Goal: Obtain resource: Download file/media

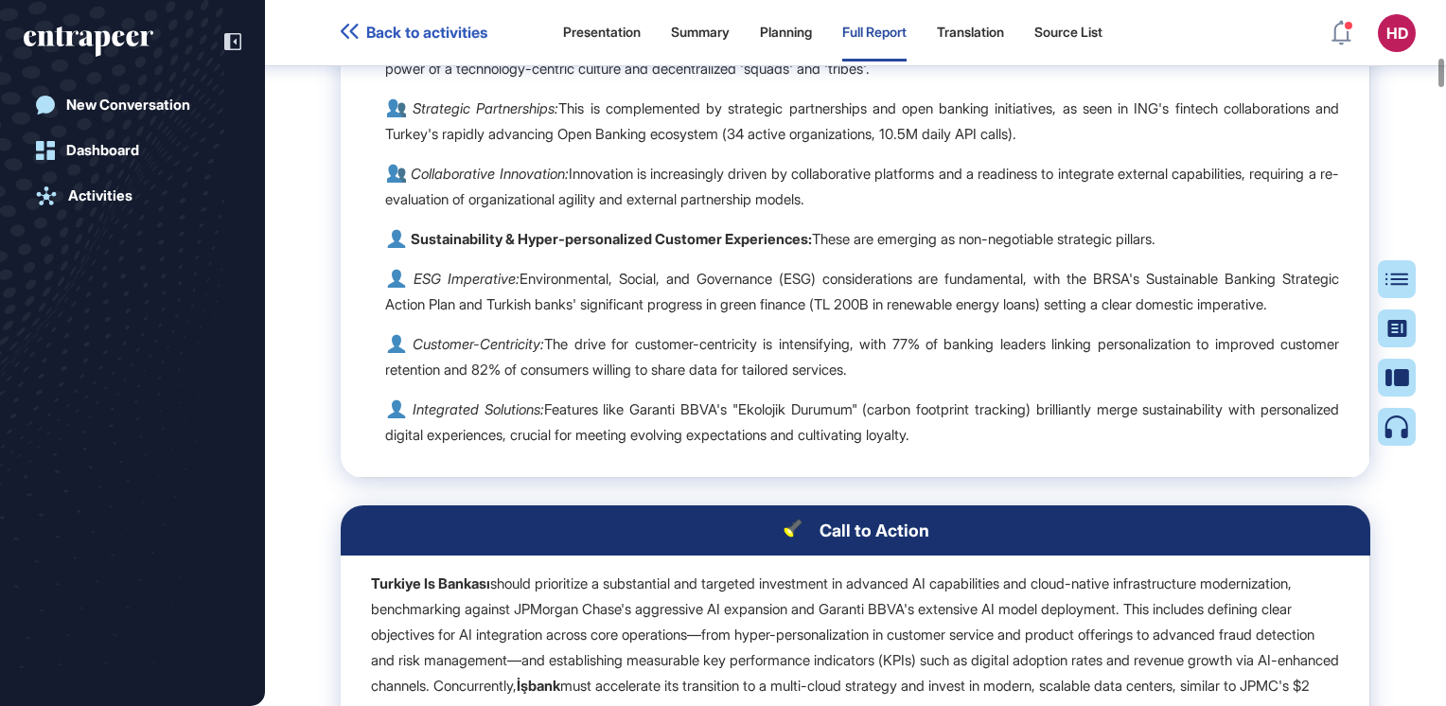
scroll to position [11225, 0]
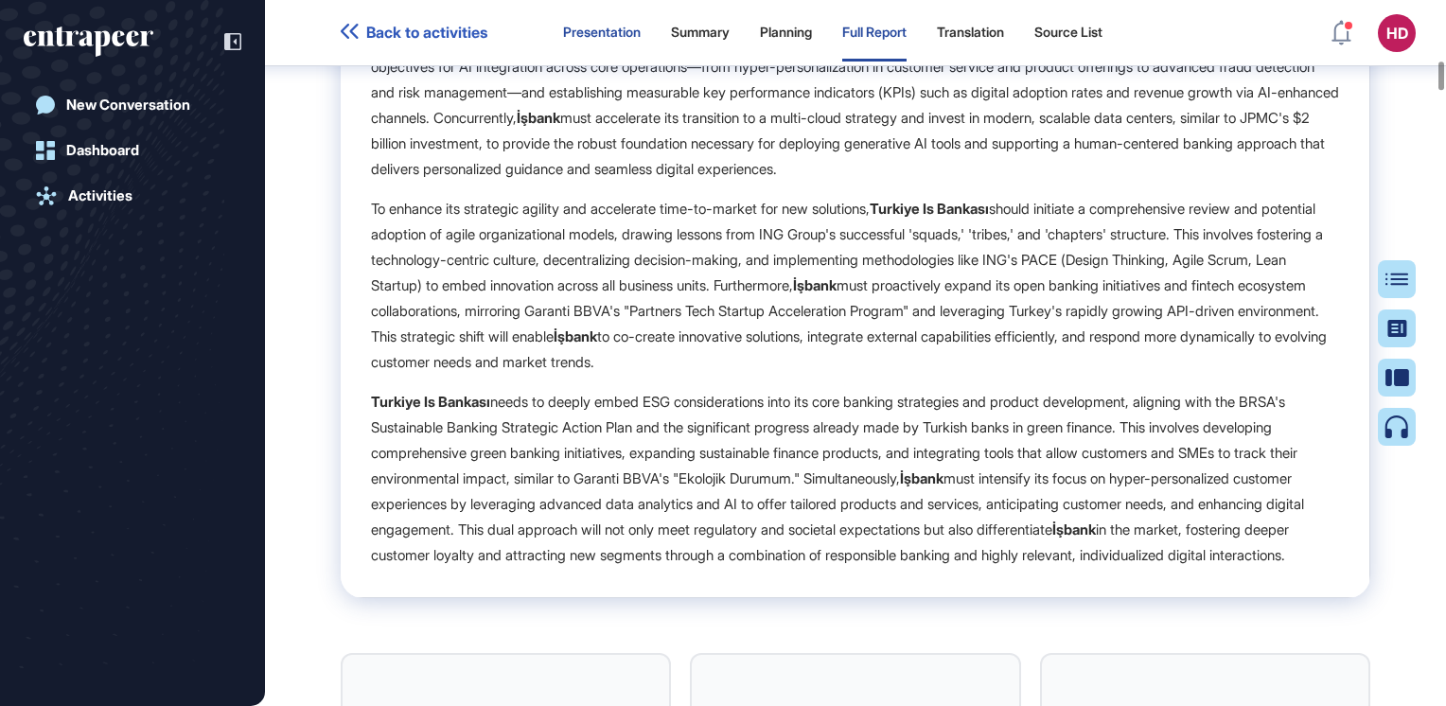
click at [611, 30] on div "Presentation" at bounding box center [602, 33] width 78 height 16
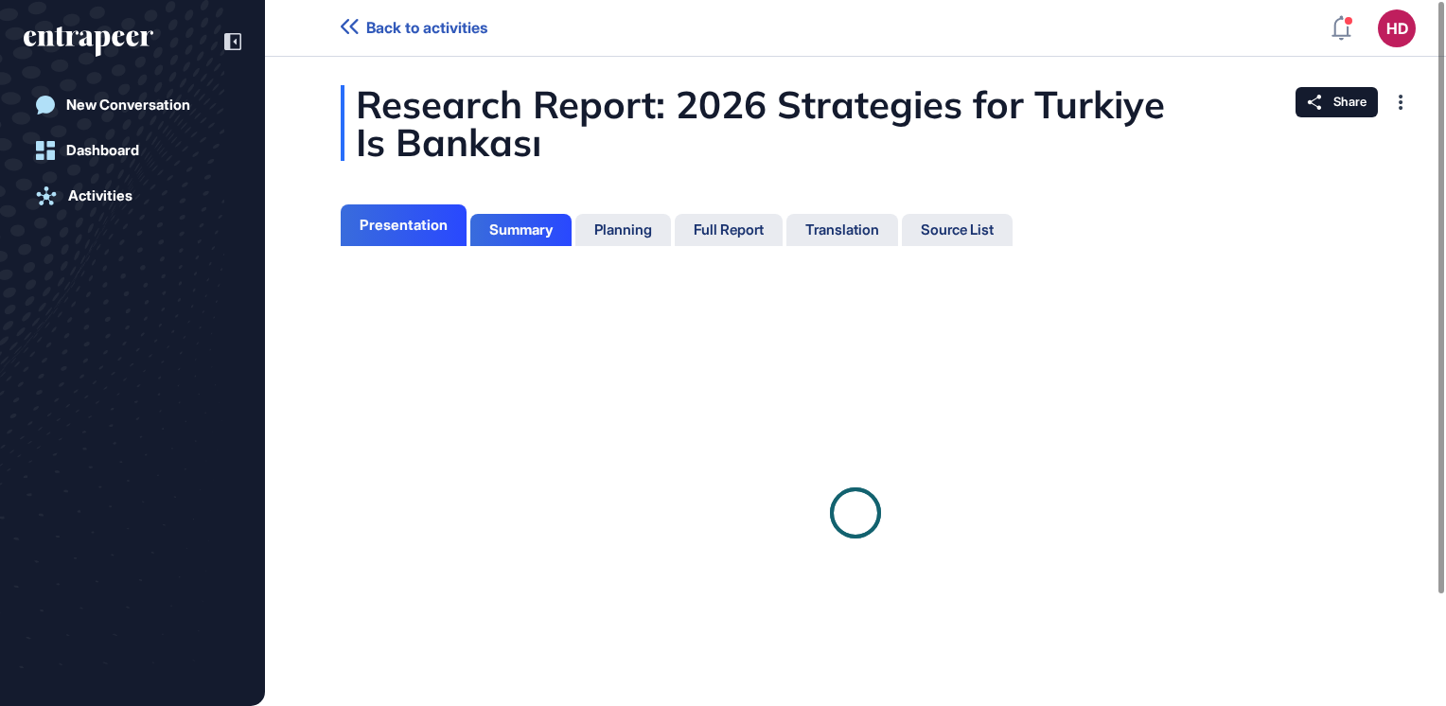
scroll to position [9, 0]
click at [538, 237] on div "Summary" at bounding box center [520, 229] width 63 height 17
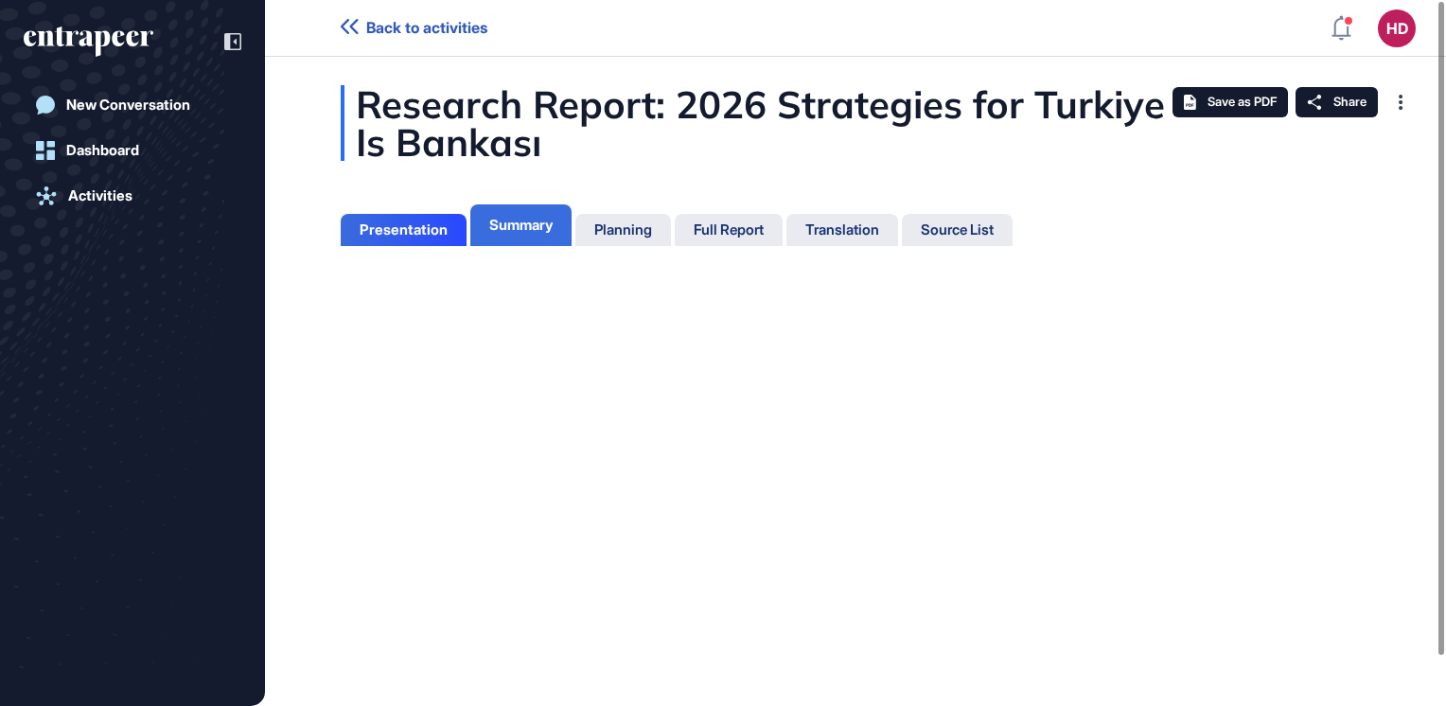
scroll to position [9, 0]
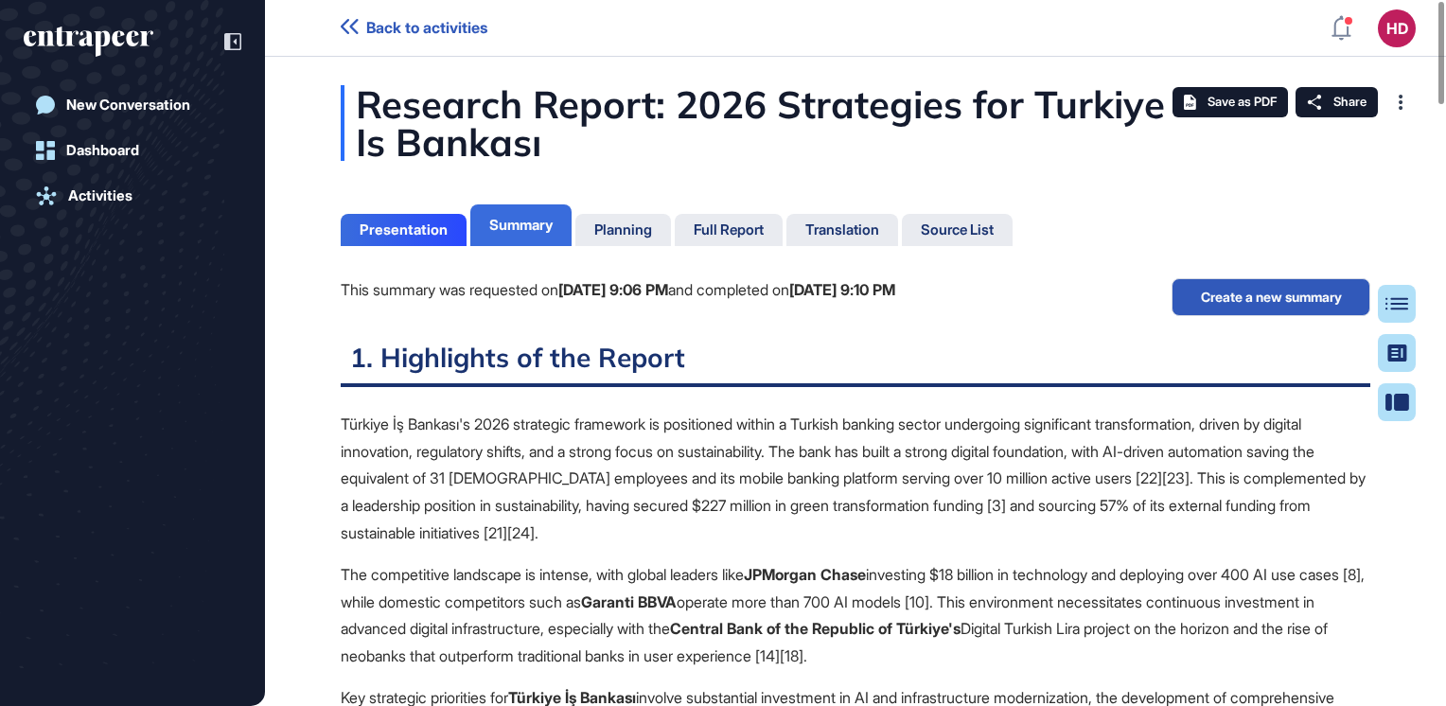
scroll to position [611, 5]
click at [1153, 328] on div "This summary was requested on Sep 11, 2025 at 9:06 PM and completed on Sep 11, …" at bounding box center [856, 309] width 1030 height 62
click at [1248, 98] on span "Save as PDF" at bounding box center [1242, 102] width 69 height 15
click at [703, 221] on div "Full Report" at bounding box center [729, 229] width 70 height 17
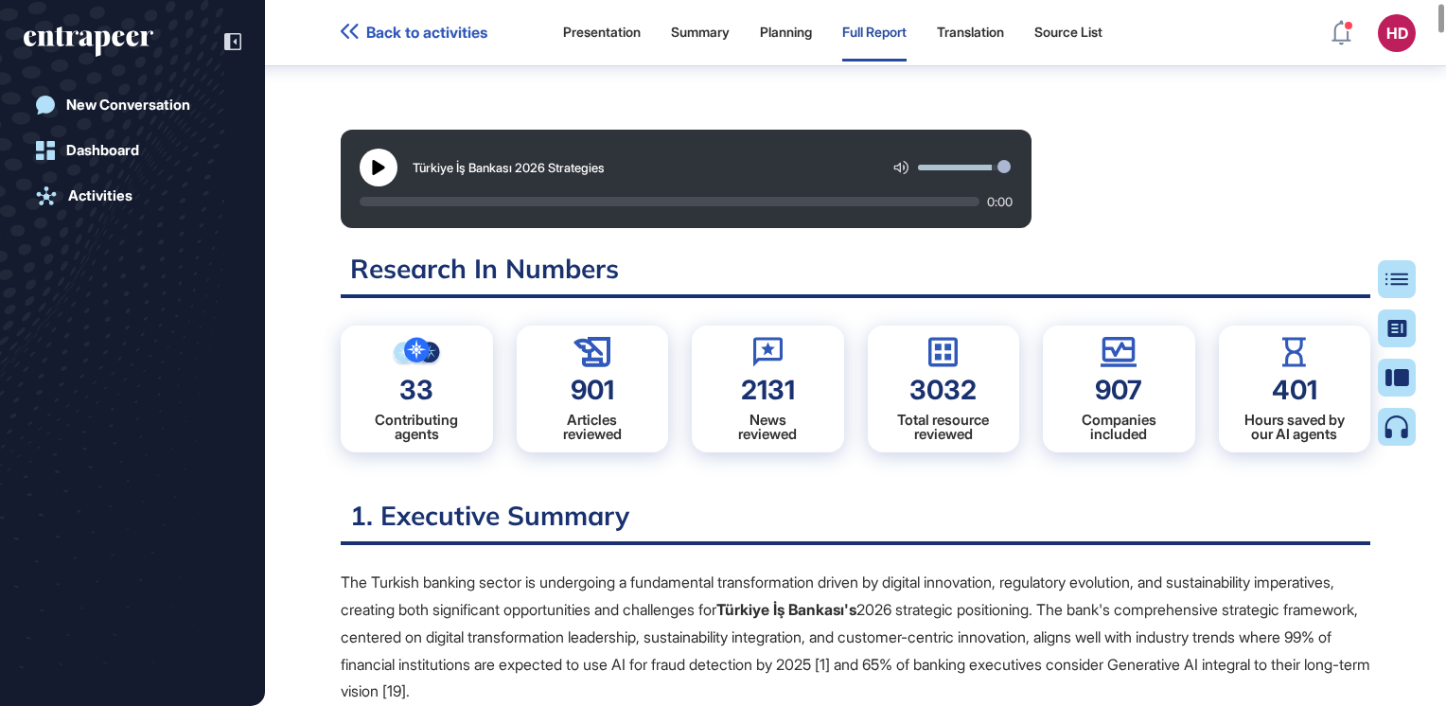
scroll to position [103, 0]
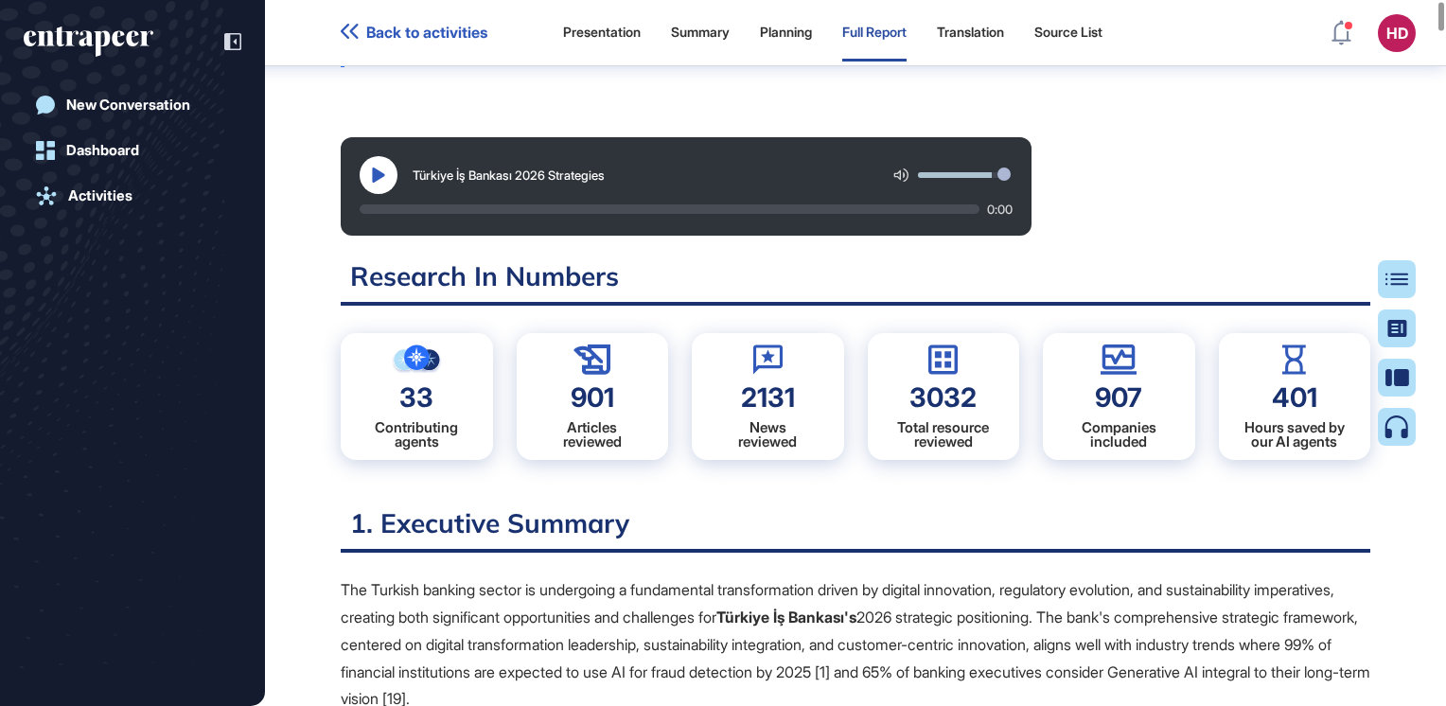
click at [830, 538] on h2 "1. Executive Summary" at bounding box center [856, 529] width 1030 height 46
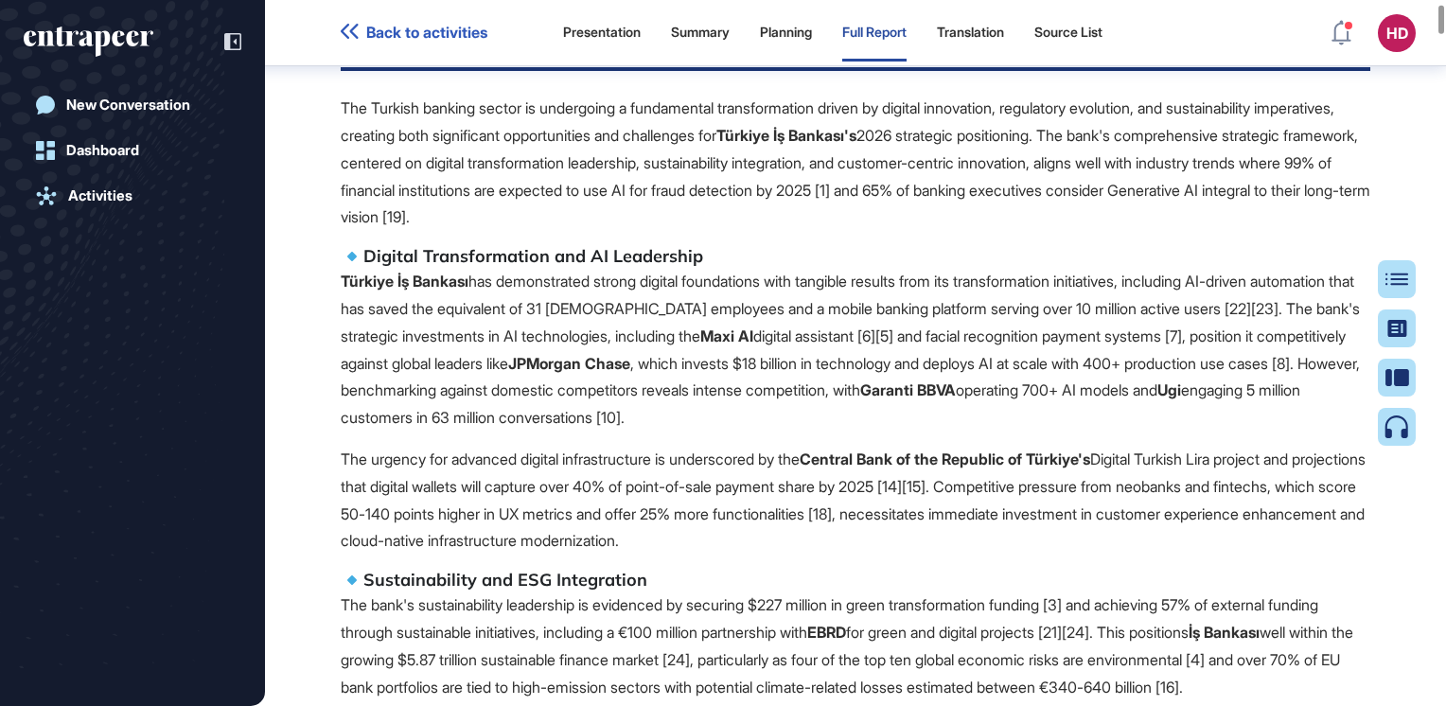
scroll to position [718, 0]
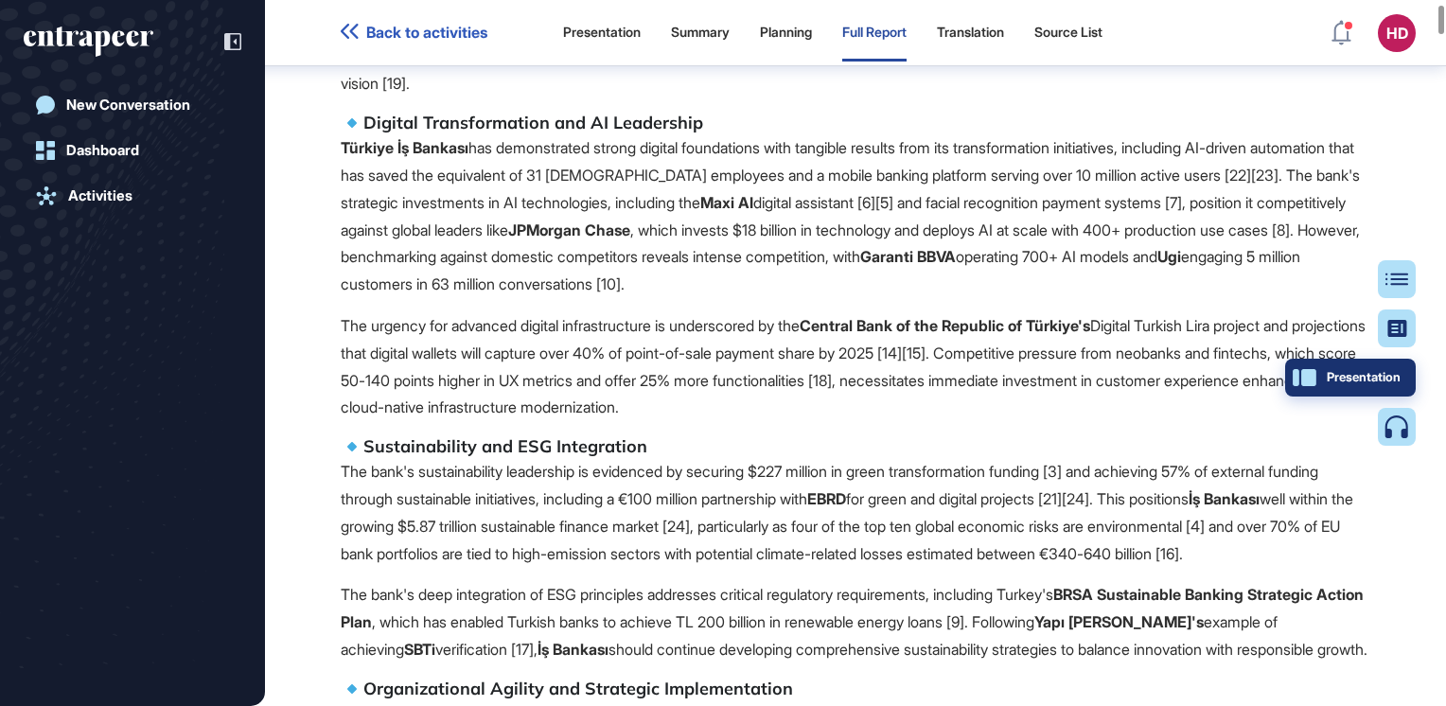
click at [1393, 379] on div "Presentation" at bounding box center [1351, 377] width 100 height 15
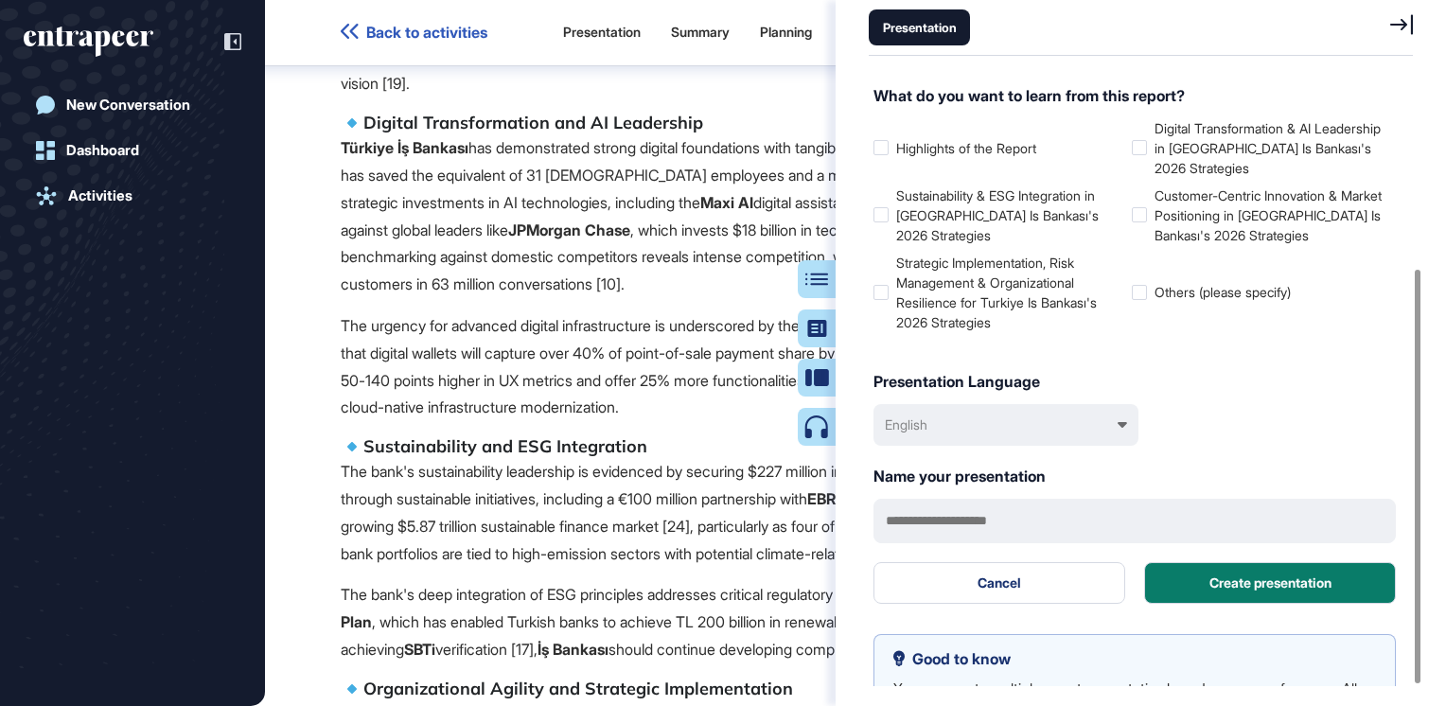
scroll to position [285, 0]
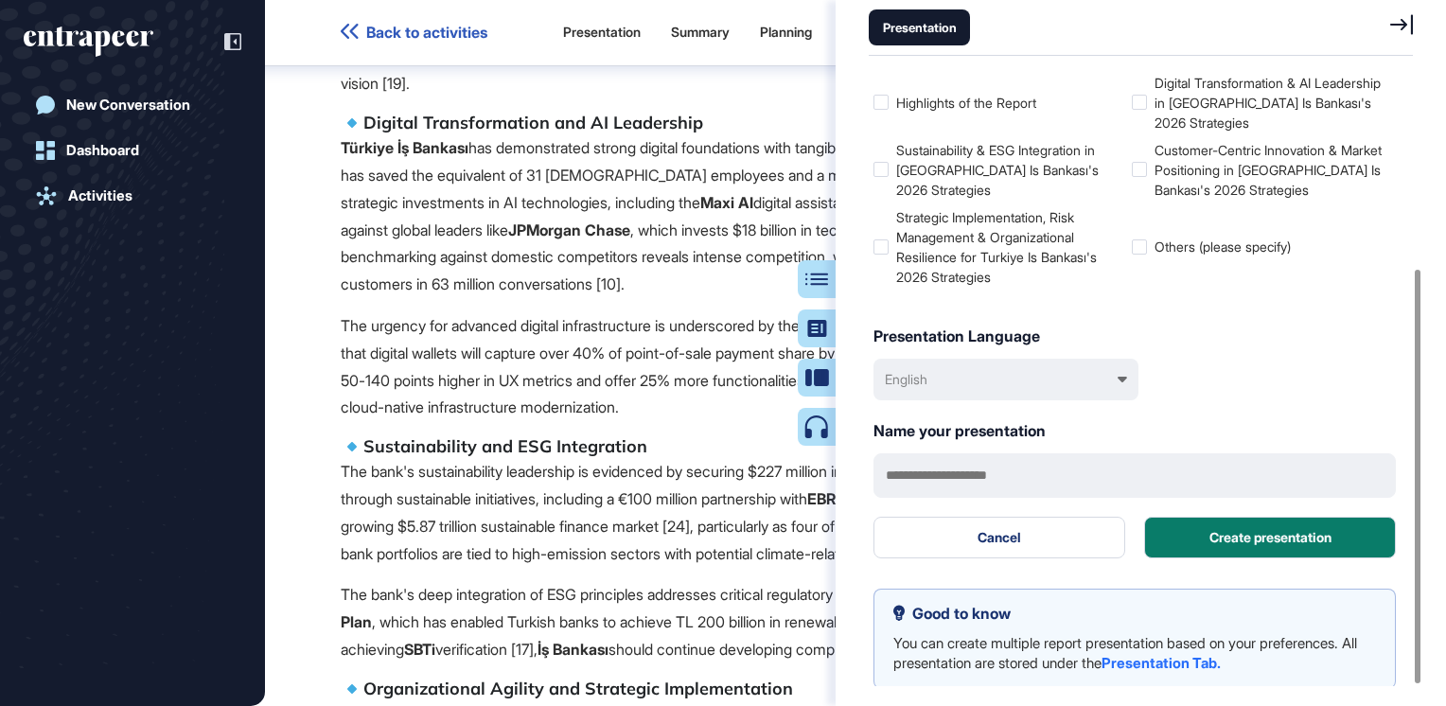
click at [603, 465] on p "The bank's sustainability leadership is evidenced by securing $227 million in g…" at bounding box center [856, 512] width 1030 height 109
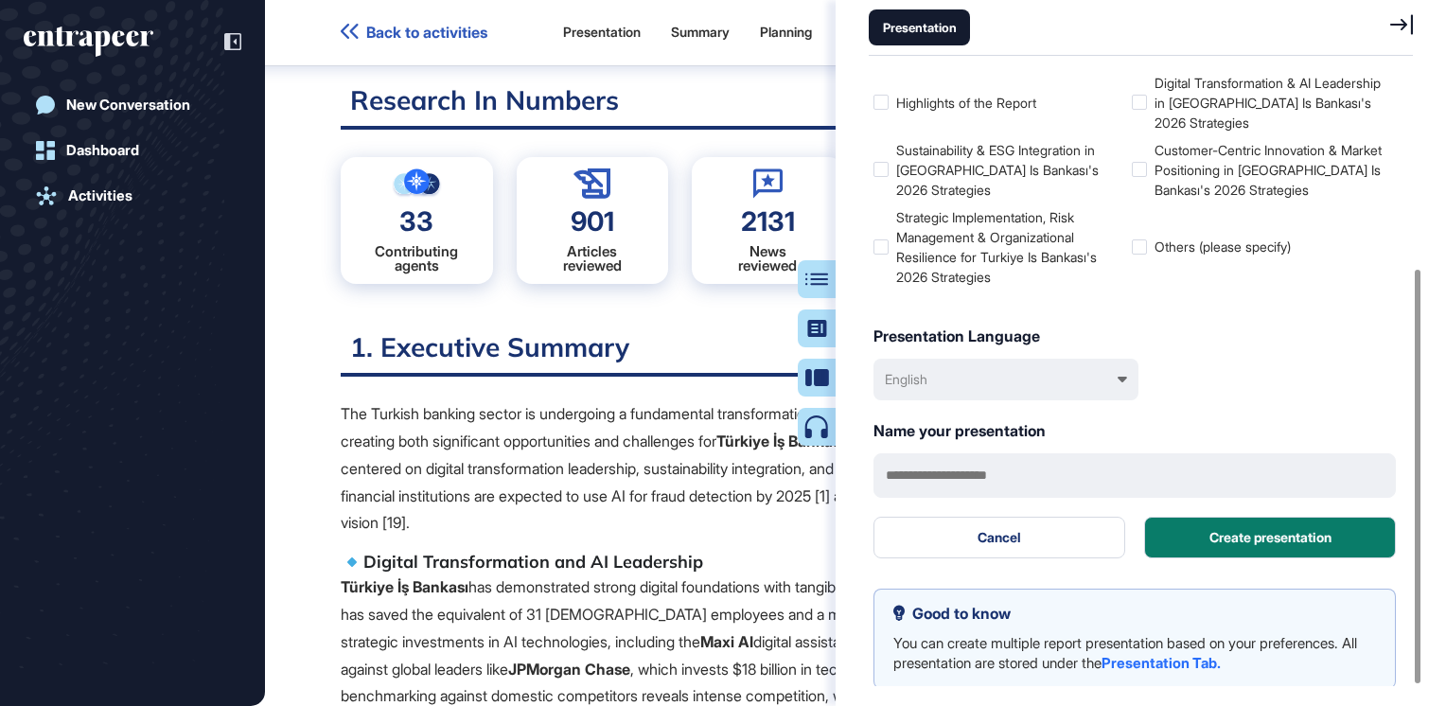
scroll to position [0, 0]
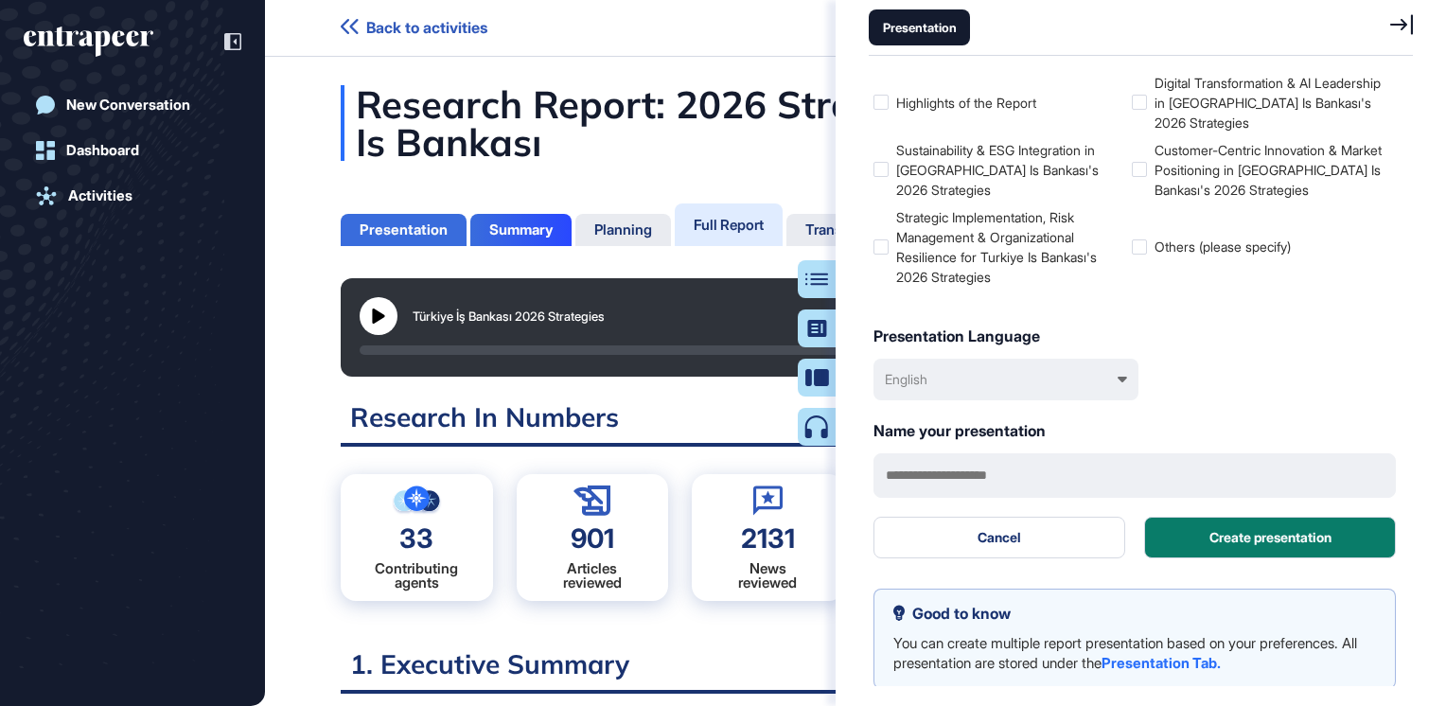
click at [399, 225] on div "Presentation" at bounding box center [404, 229] width 88 height 17
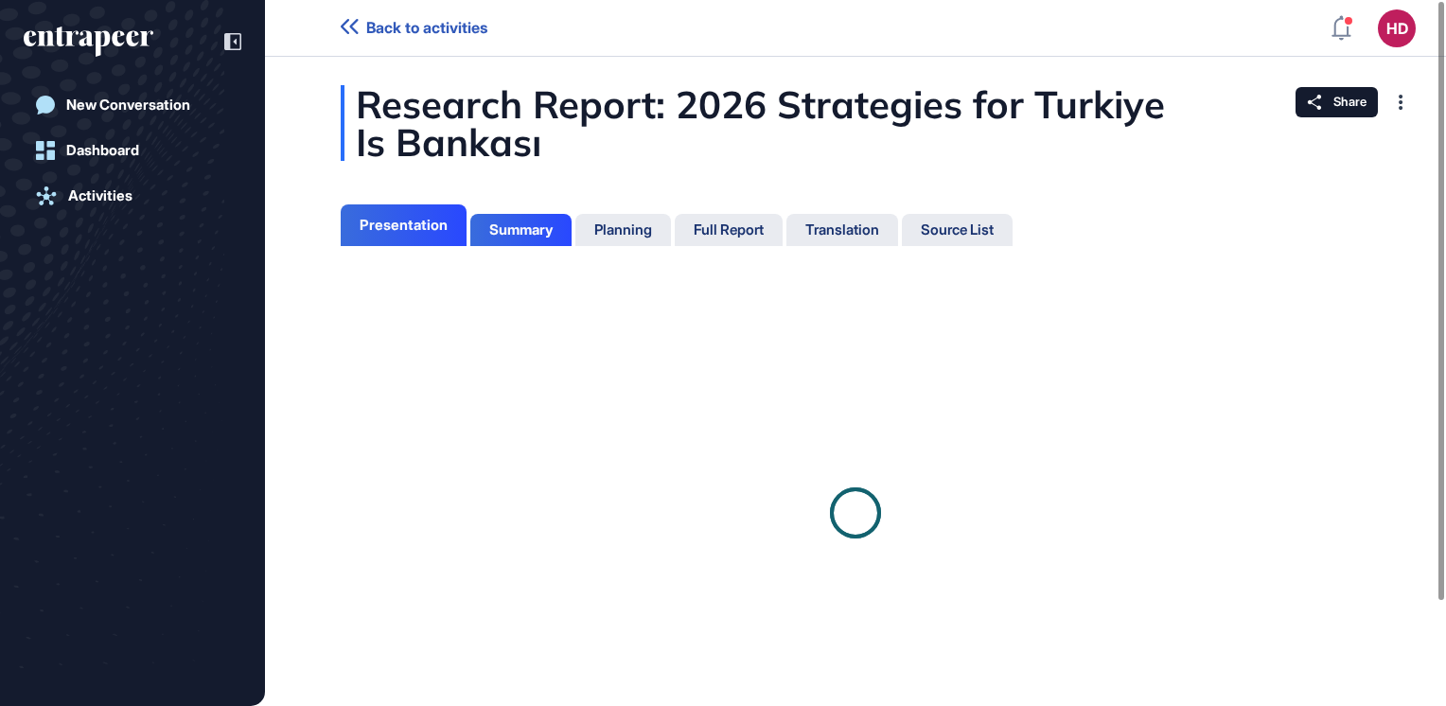
scroll to position [9, 0]
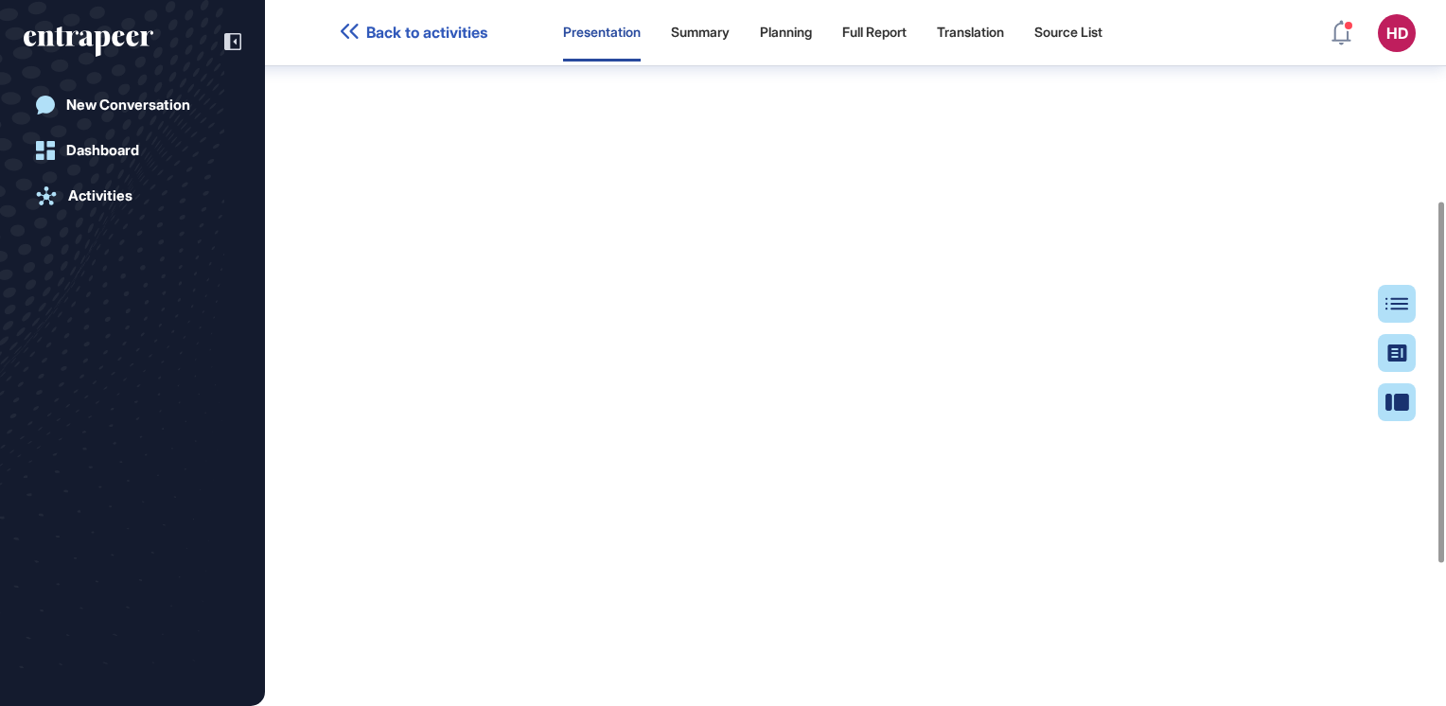
scroll to position [393, 0]
click at [230, 38] on icon at bounding box center [232, 41] width 17 height 17
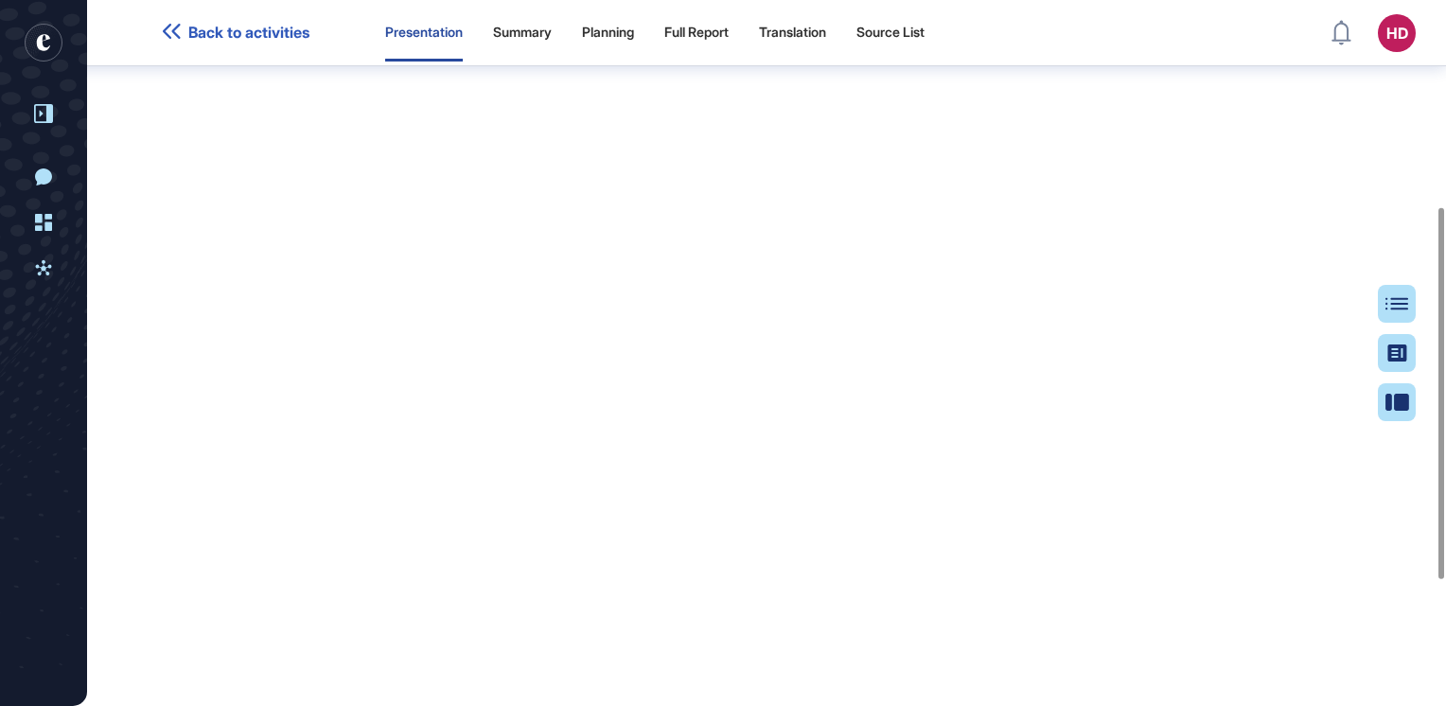
click at [1439, 124] on div "Research Report: 2026 Strategies for Turkiye Is Bankası Presentation Turn your …" at bounding box center [766, 301] width 1359 height 1199
click at [1443, 121] on div "Research Report: 2026 Strategies for Turkiye Is Bankası Presentation Turn your …" at bounding box center [766, 301] width 1359 height 1199
click at [1399, 414] on button "Presentation" at bounding box center [1350, 402] width 131 height 38
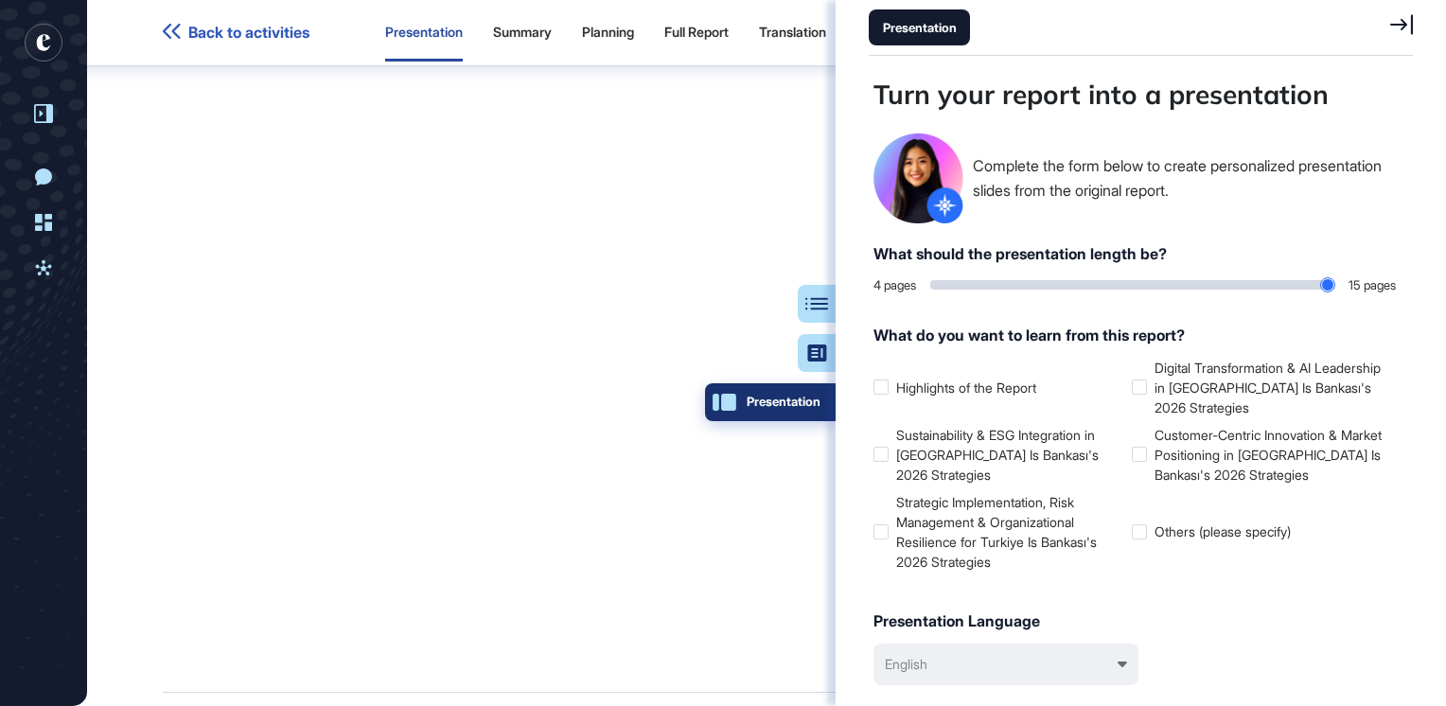
scroll to position [611, 549]
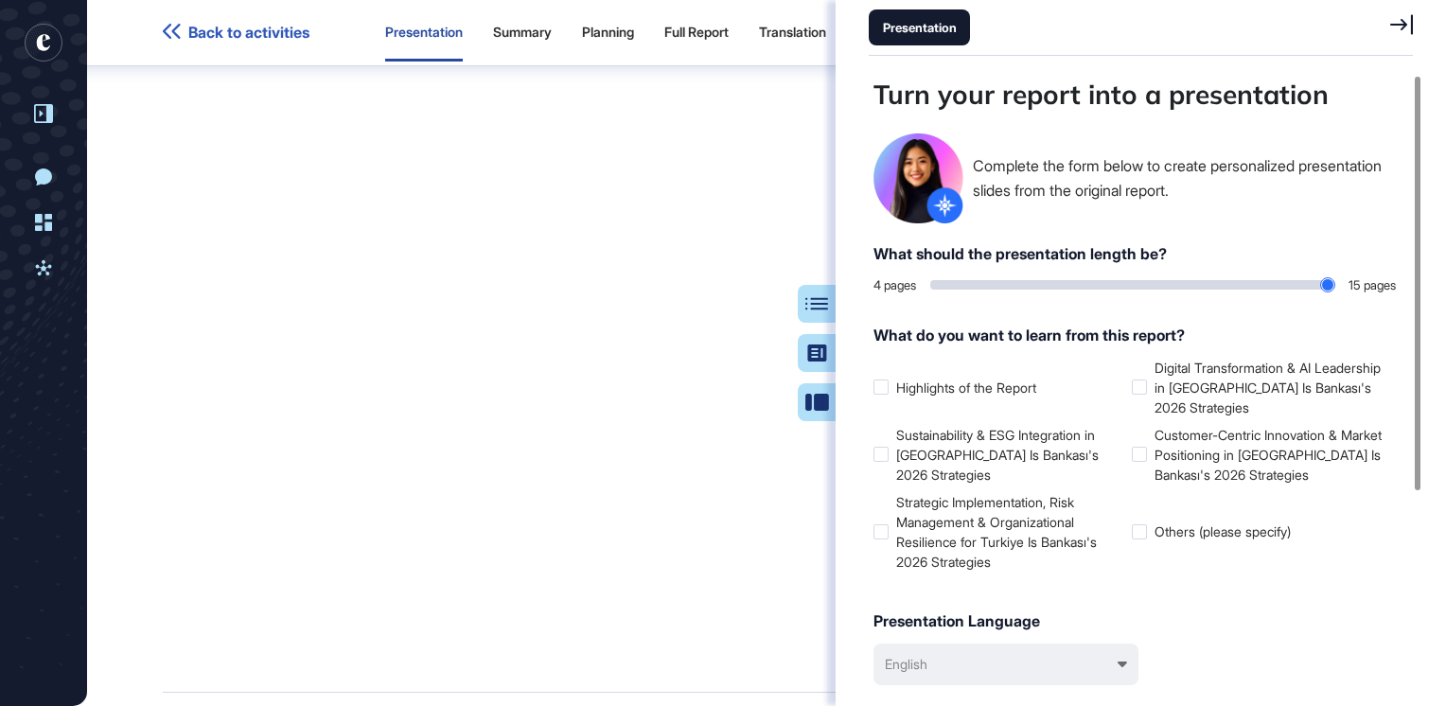
click at [907, 26] on div "Presentation" at bounding box center [919, 27] width 101 height 36
click at [881, 455] on div at bounding box center [881, 454] width 15 height 15
click at [879, 536] on div at bounding box center [881, 531] width 15 height 15
drag, startPoint x: 942, startPoint y: 286, endPoint x: 1361, endPoint y: 340, distance: 422.8
type input "**"
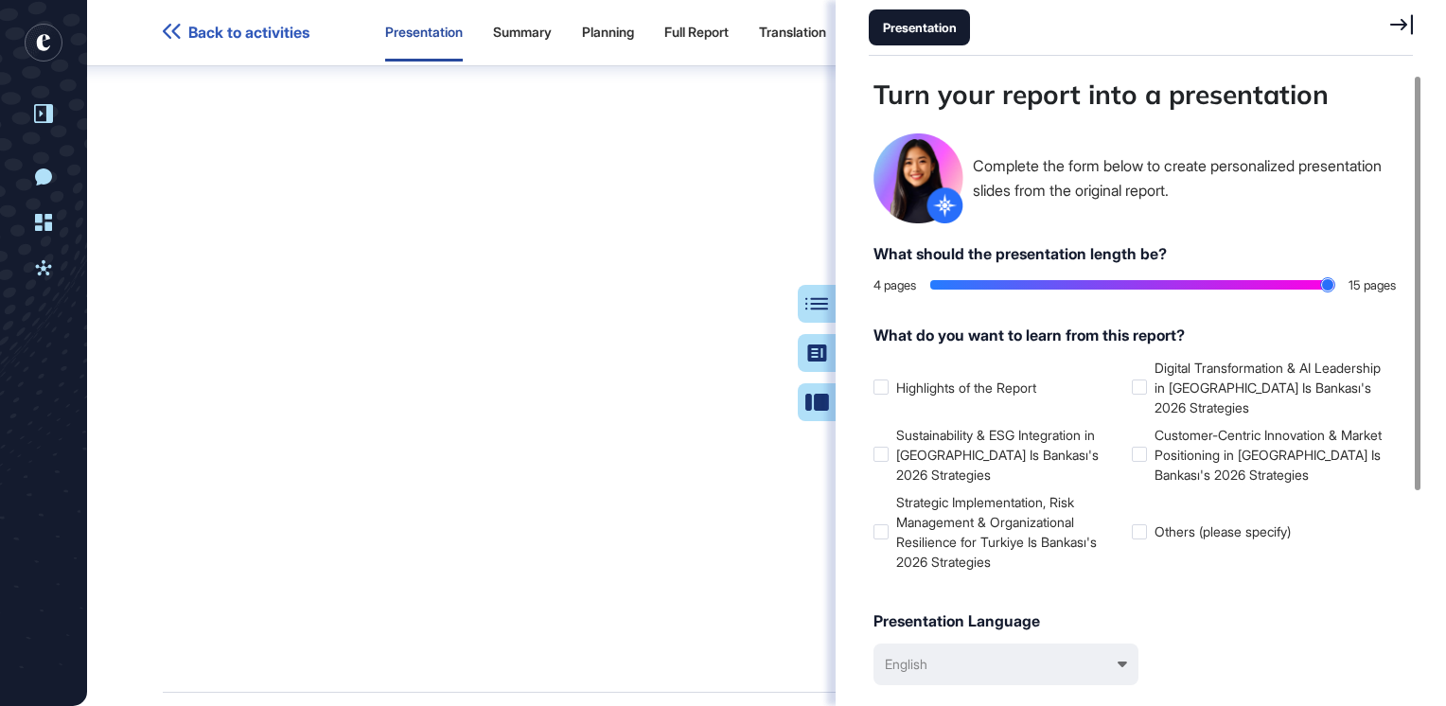
click at [1335, 290] on input "range" at bounding box center [1132, 284] width 404 height 9
drag, startPoint x: 1150, startPoint y: 390, endPoint x: 1141, endPoint y: 426, distance: 37.2
click at [1149, 390] on label "Digital Transformation & AI Leadership in Turkiye Is Bankası's 2026 Strategies" at bounding box center [1257, 388] width 251 height 60
click at [1145, 460] on div at bounding box center [1139, 454] width 15 height 15
click at [1142, 538] on div at bounding box center [1139, 531] width 15 height 15
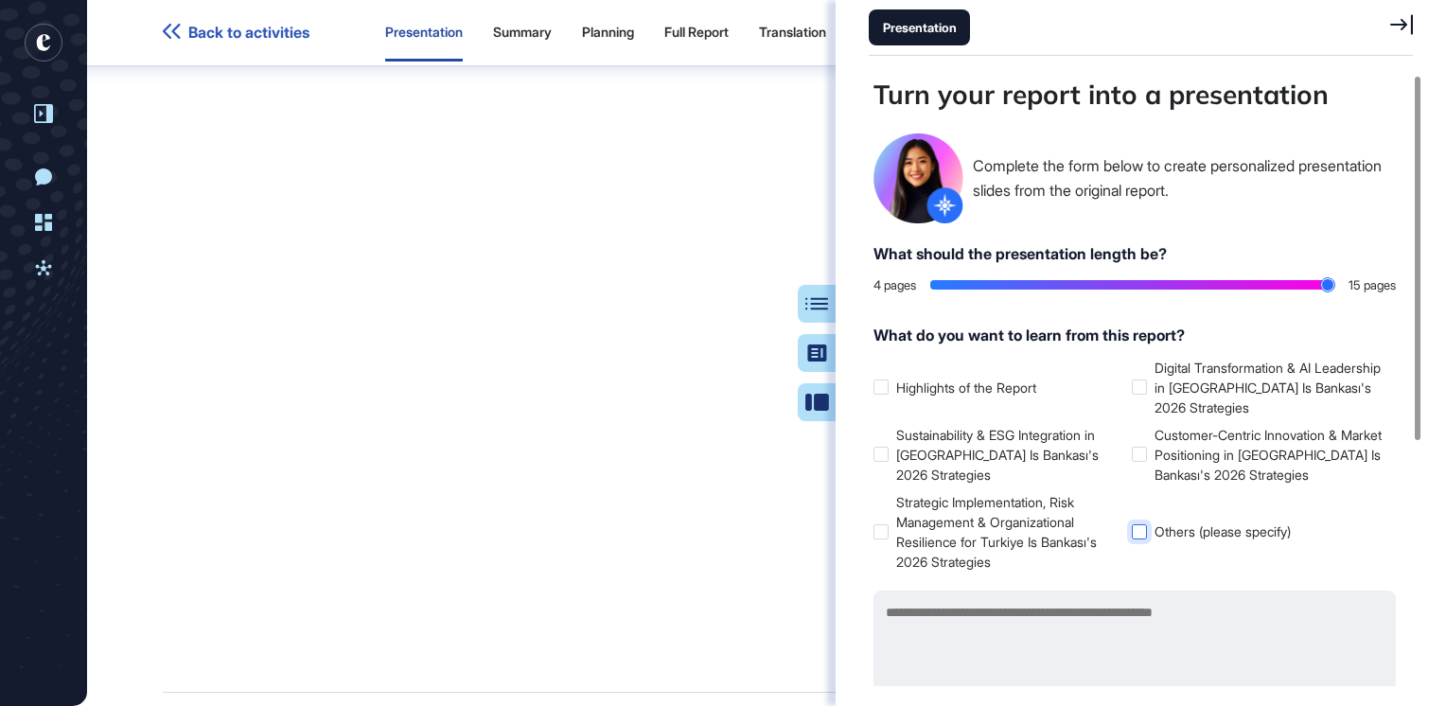
click at [1141, 535] on div at bounding box center [1139, 531] width 15 height 15
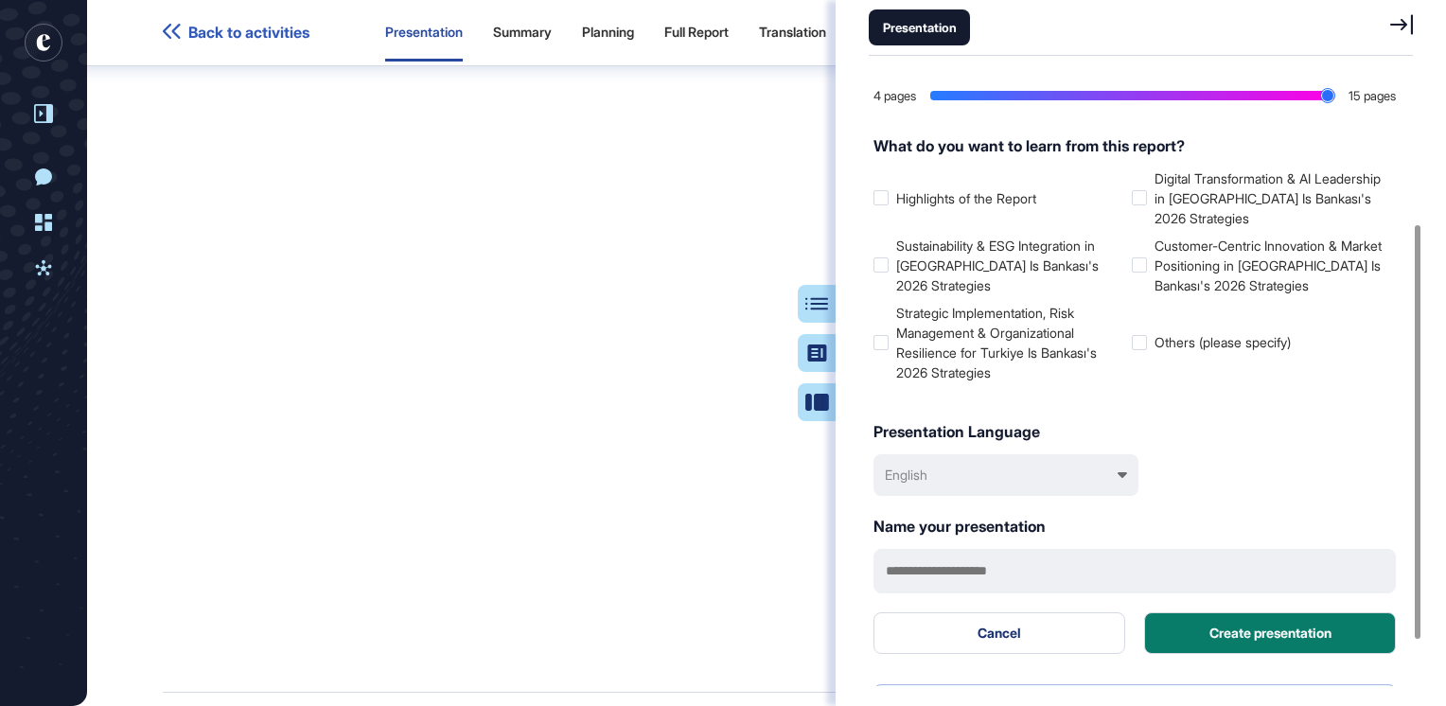
scroll to position [285, 0]
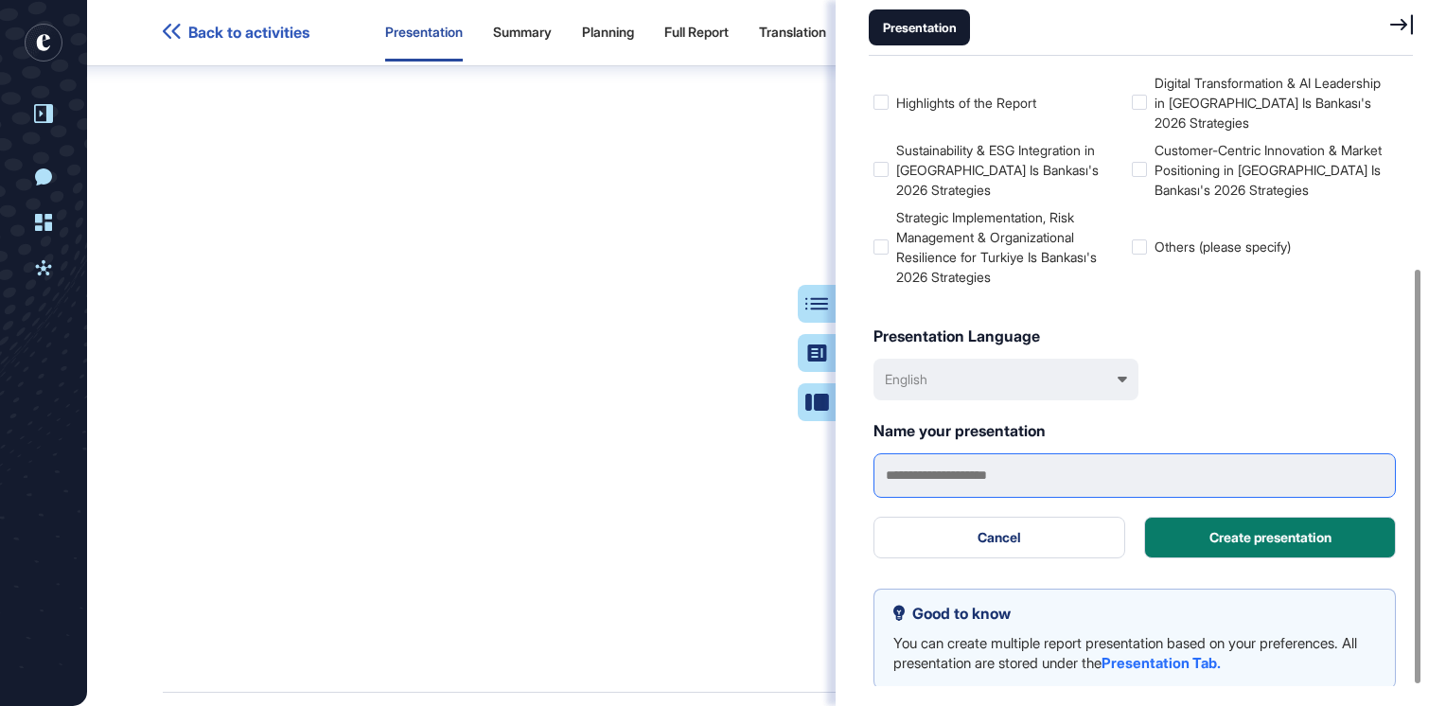
click at [1034, 475] on input "text" at bounding box center [1135, 475] width 523 height 44
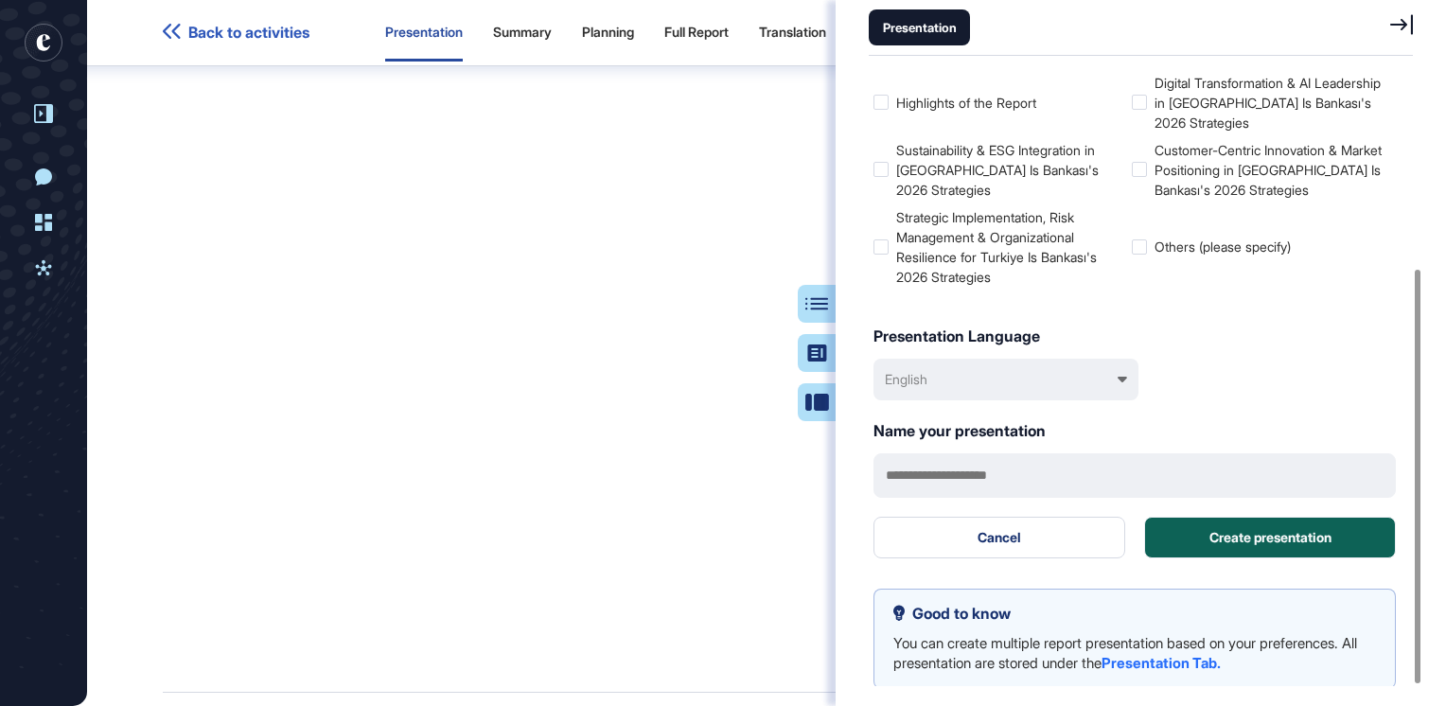
click at [1196, 536] on button "Create presentation" at bounding box center [1270, 538] width 252 height 42
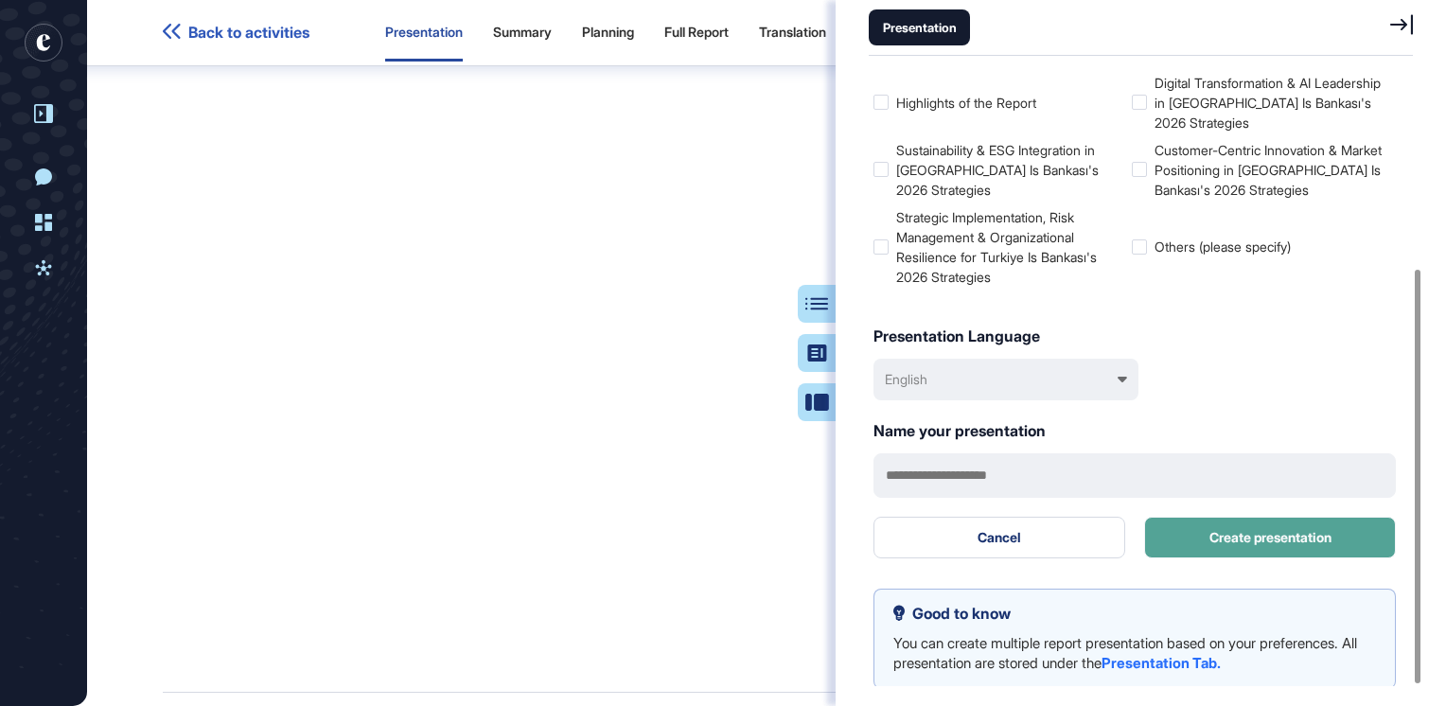
scroll to position [0, 0]
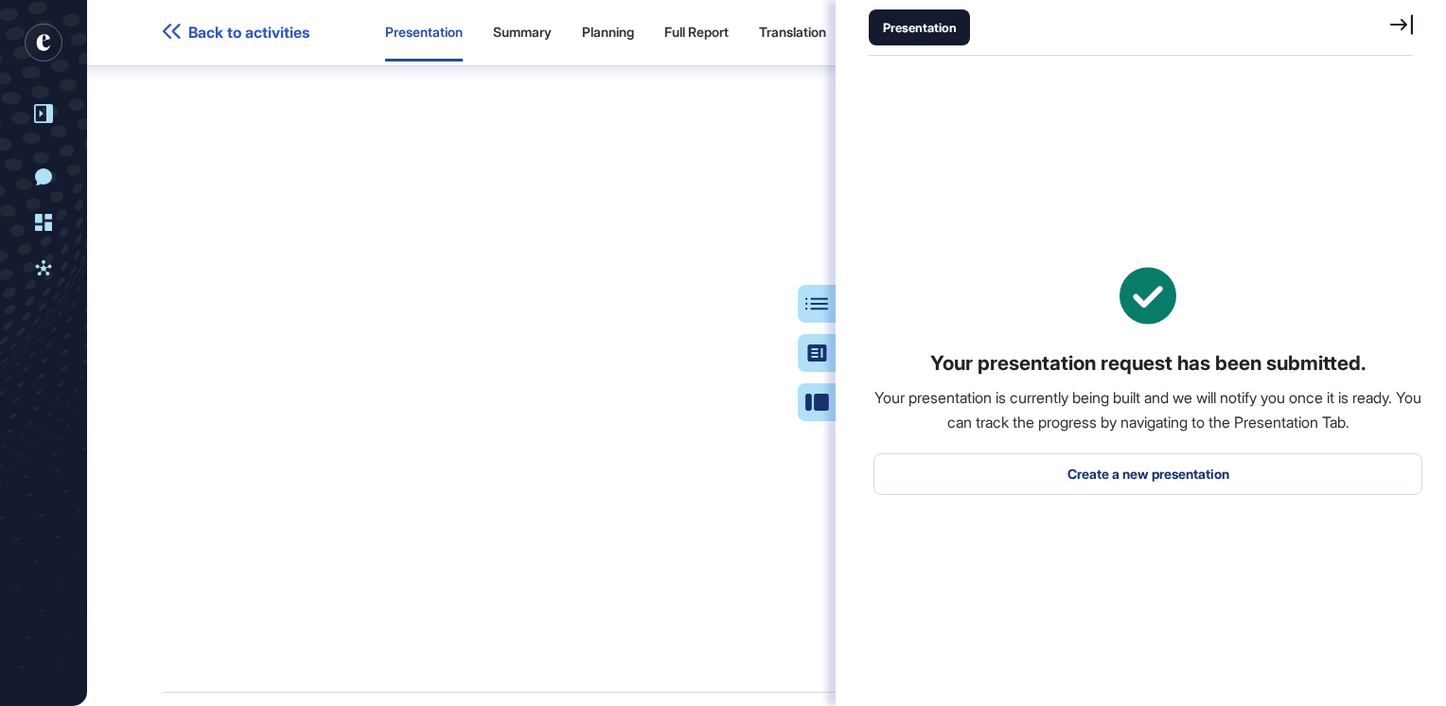
click at [1403, 24] on icon at bounding box center [1402, 24] width 23 height 20
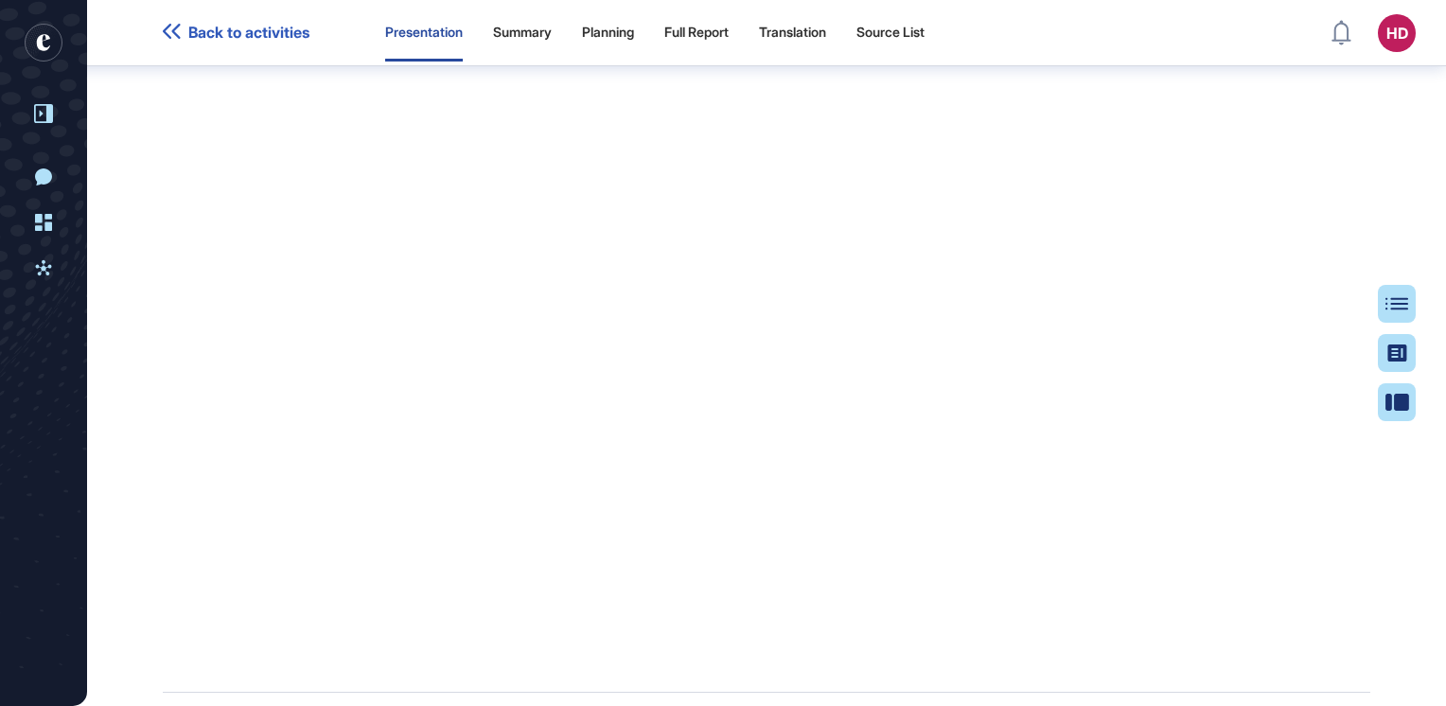
scroll to position [611, 5]
click at [729, 37] on div "Full Report" at bounding box center [696, 33] width 64 height 16
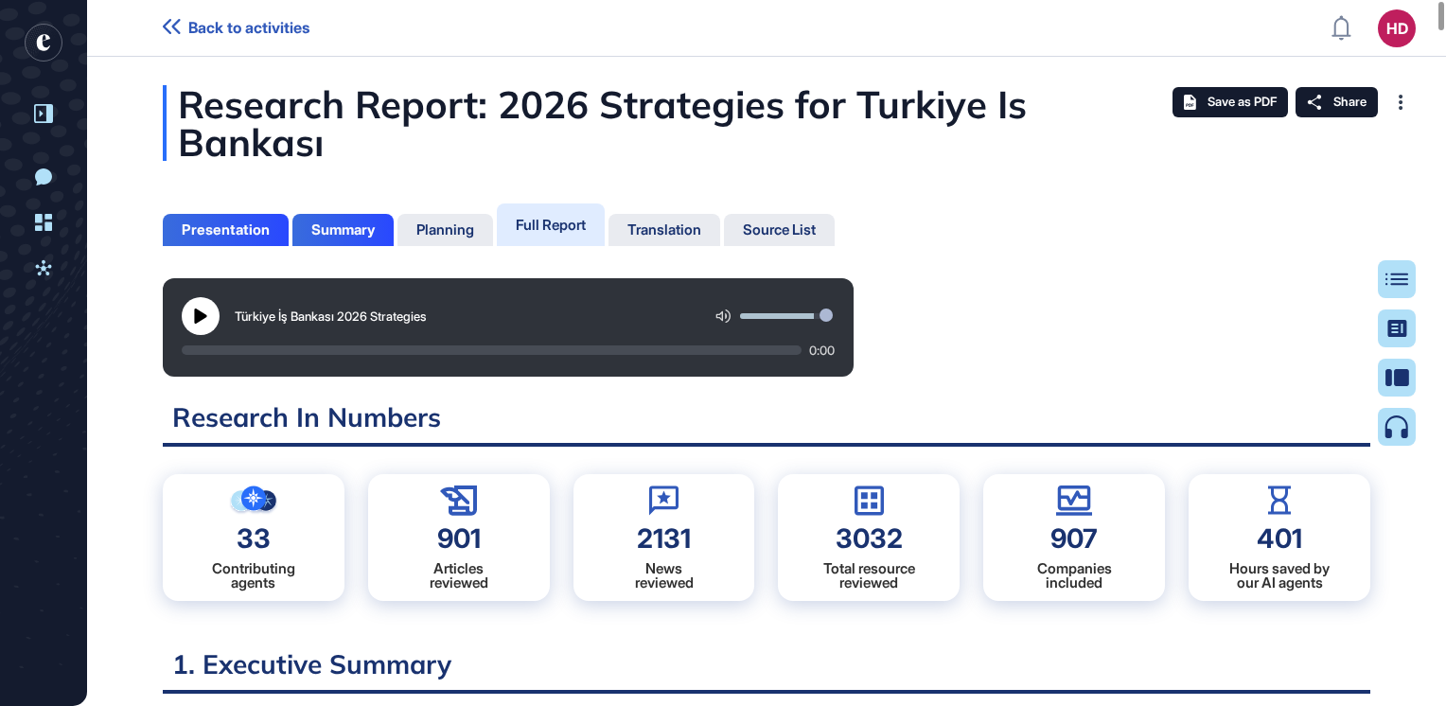
scroll to position [611, 5]
click at [440, 199] on div "Presentation Summary Planning Full Report Translation Source List" at bounding box center [499, 222] width 672 height 47
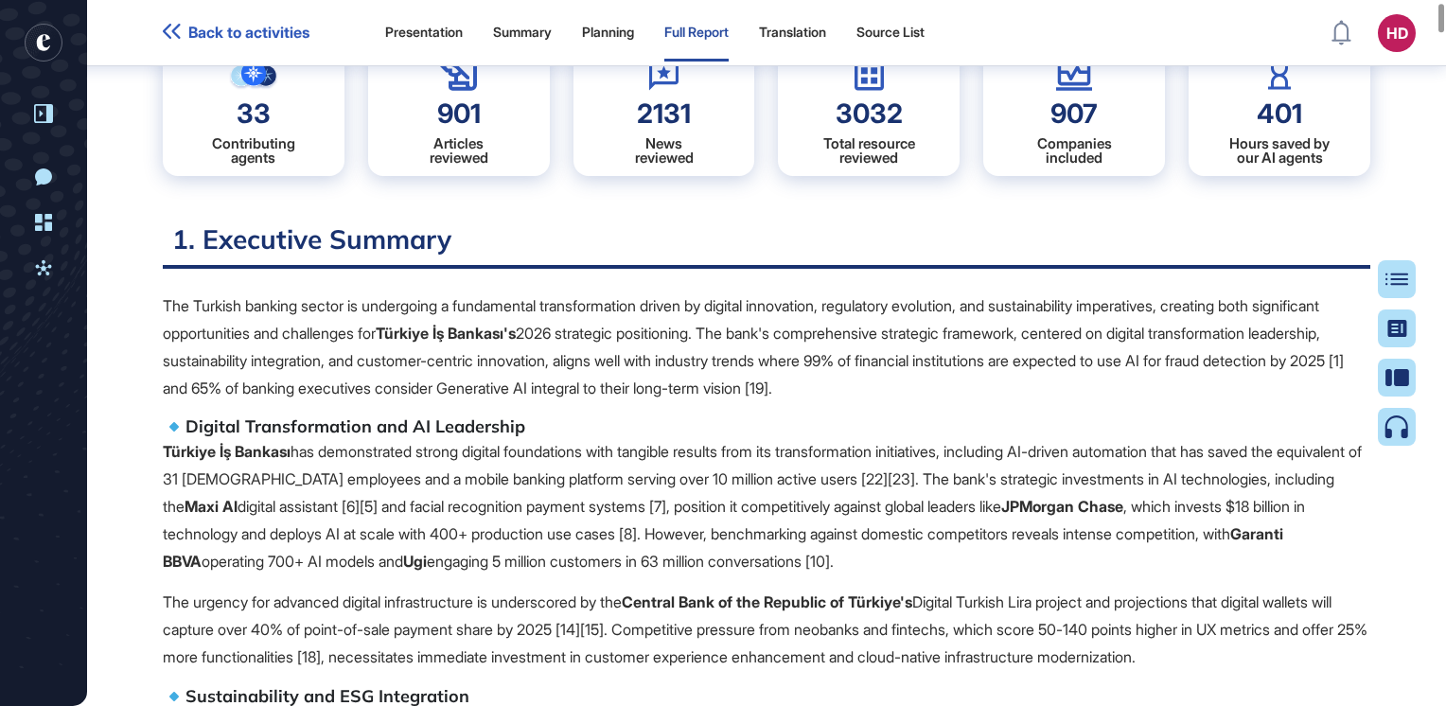
scroll to position [387, 0]
click at [252, 292] on p "The Turkish banking sector is undergoing a fundamental transformation driven by…" at bounding box center [767, 346] width 1208 height 109
click at [1037, 589] on p "The urgency for advanced digital infrastructure is underscored by the Central B…" at bounding box center [767, 629] width 1208 height 81
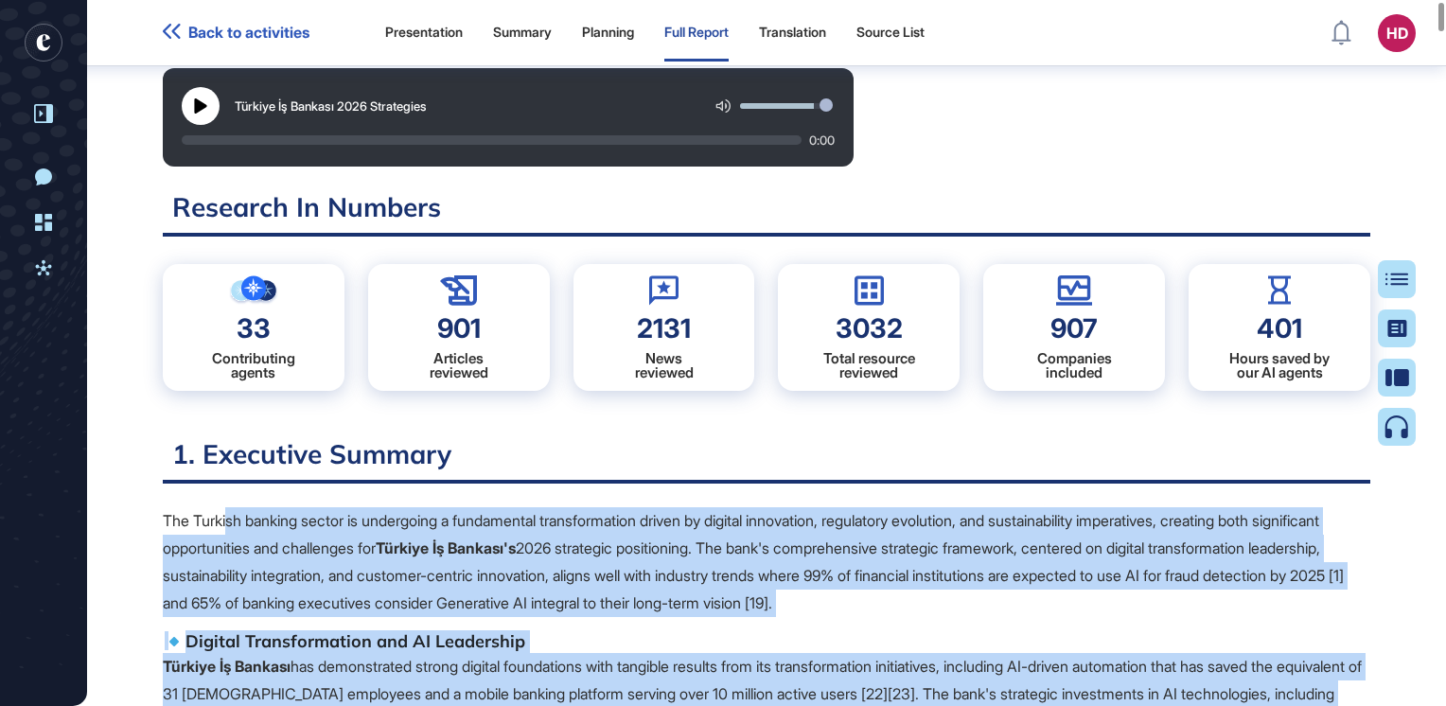
scroll to position [155, 0]
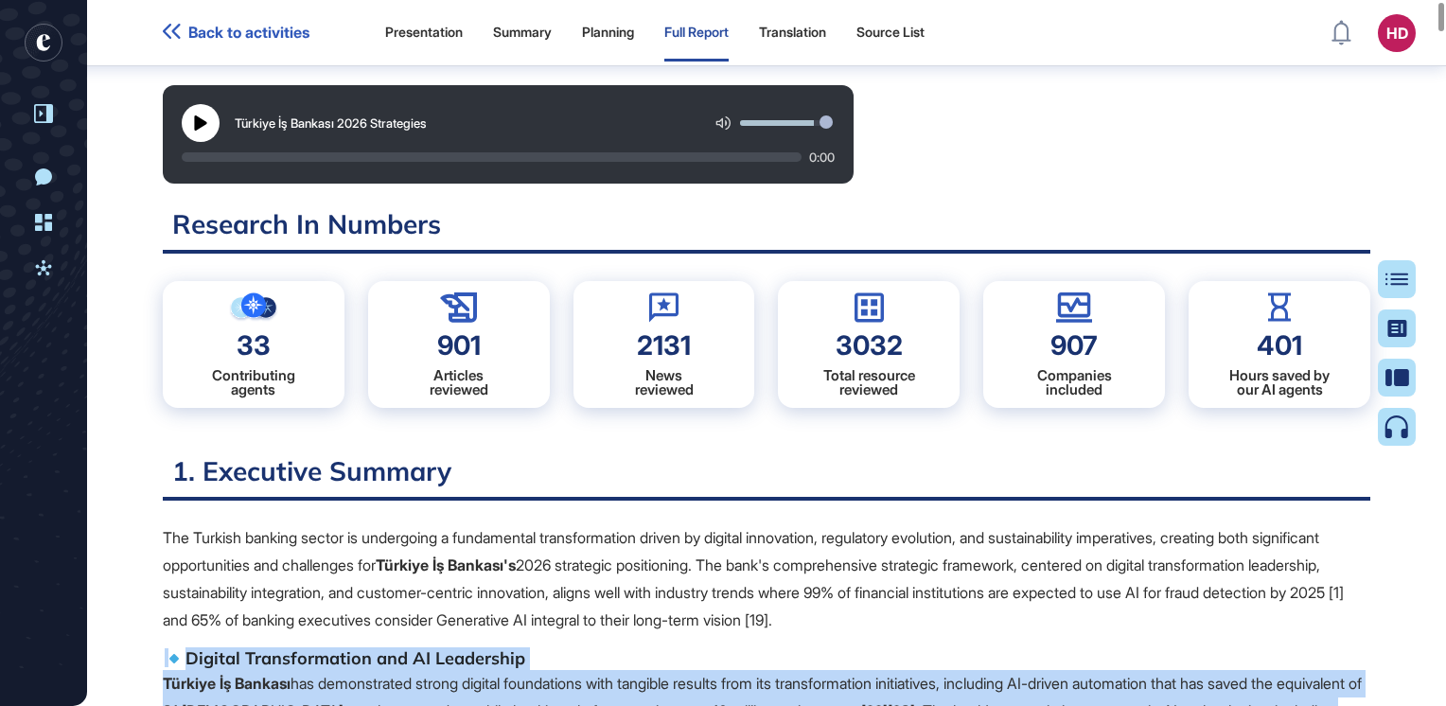
drag, startPoint x: 295, startPoint y: 511, endPoint x: 155, endPoint y: 613, distance: 173.4
drag, startPoint x: 155, startPoint y: 613, endPoint x: 239, endPoint y: 618, distance: 83.4
copy span "Digital Transformation and AI Leadership Türkiye İş Bankası has demonstrated st…"
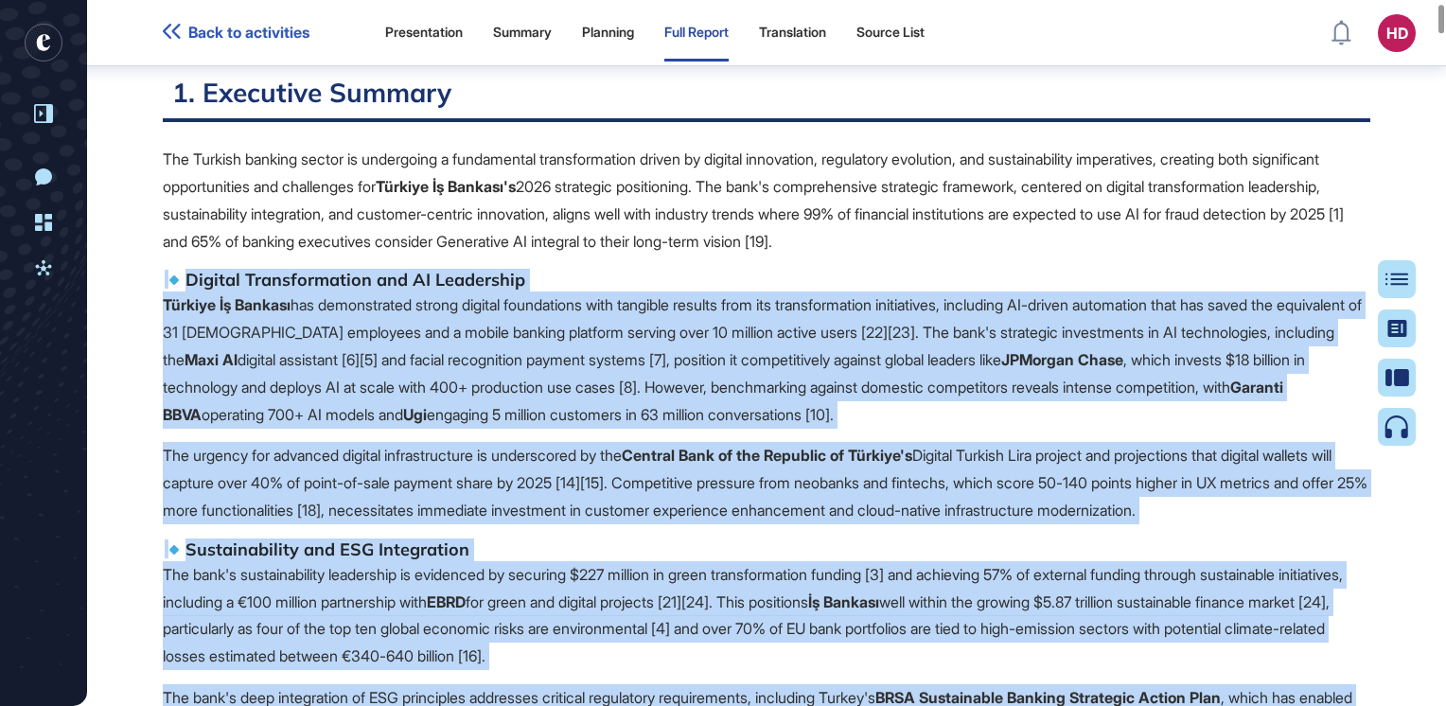
click at [184, 442] on p "The urgency for advanced digital infrastructure is underscored by the Central B…" at bounding box center [767, 482] width 1208 height 81
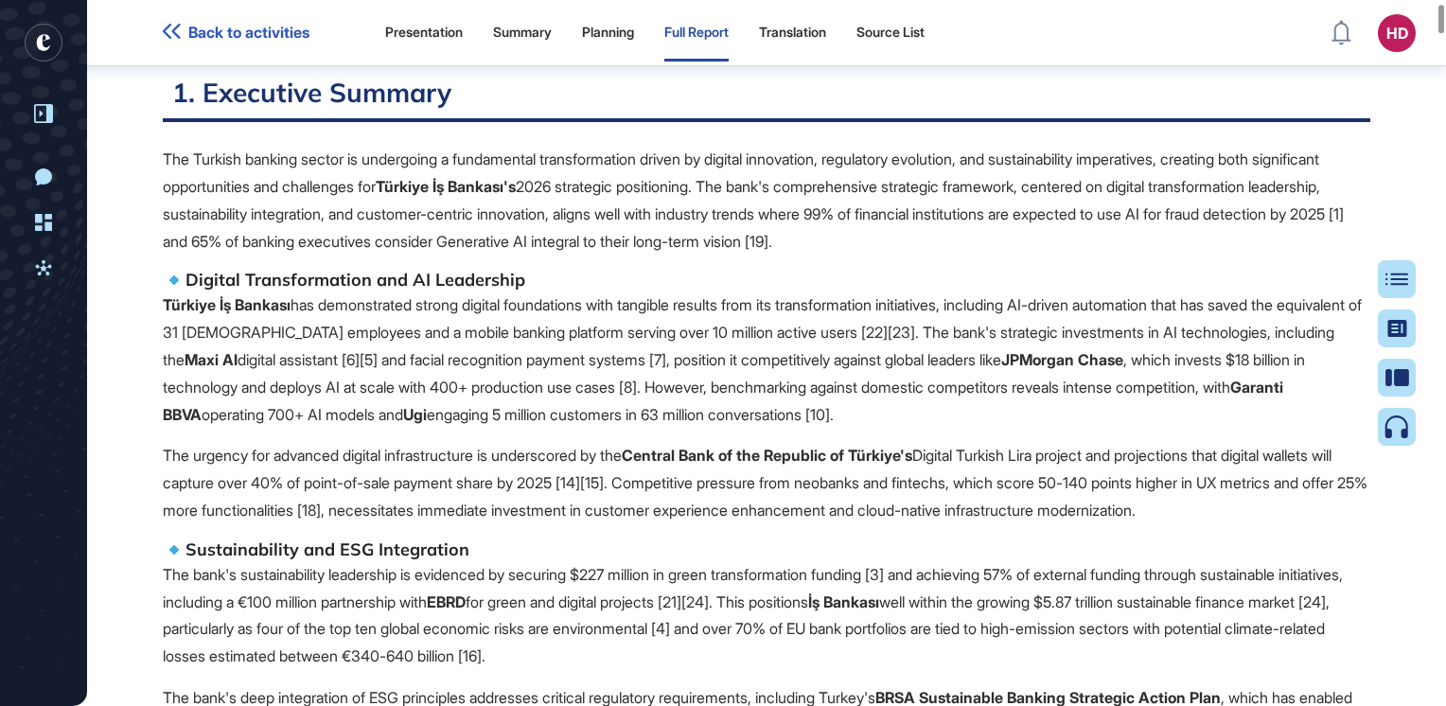
drag, startPoint x: 166, startPoint y: 415, endPoint x: 1378, endPoint y: 479, distance: 1214.3
copy p "The urgency for advanced digital infrastructure is underscored by the Central B…"
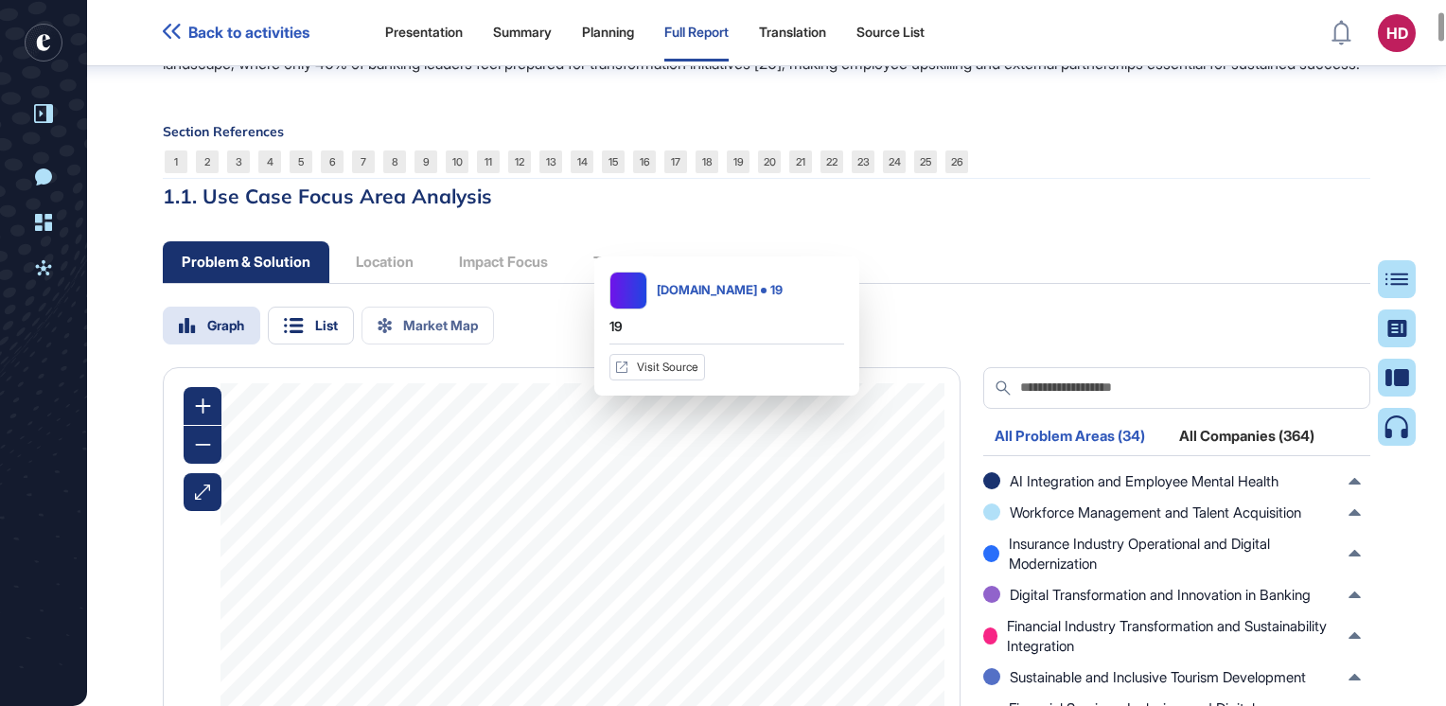
scroll to position [1902, 0]
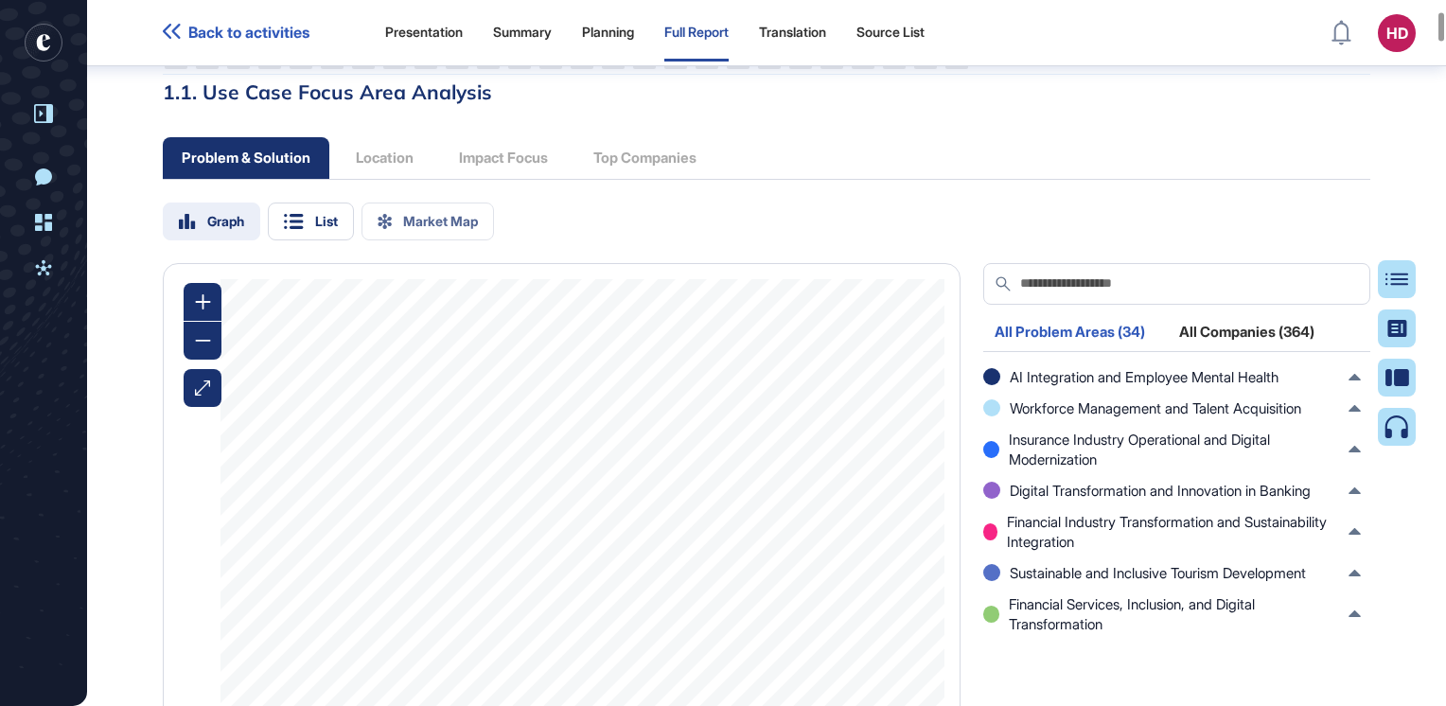
click at [212, 215] on div "Graph" at bounding box center [225, 221] width 37 height 13
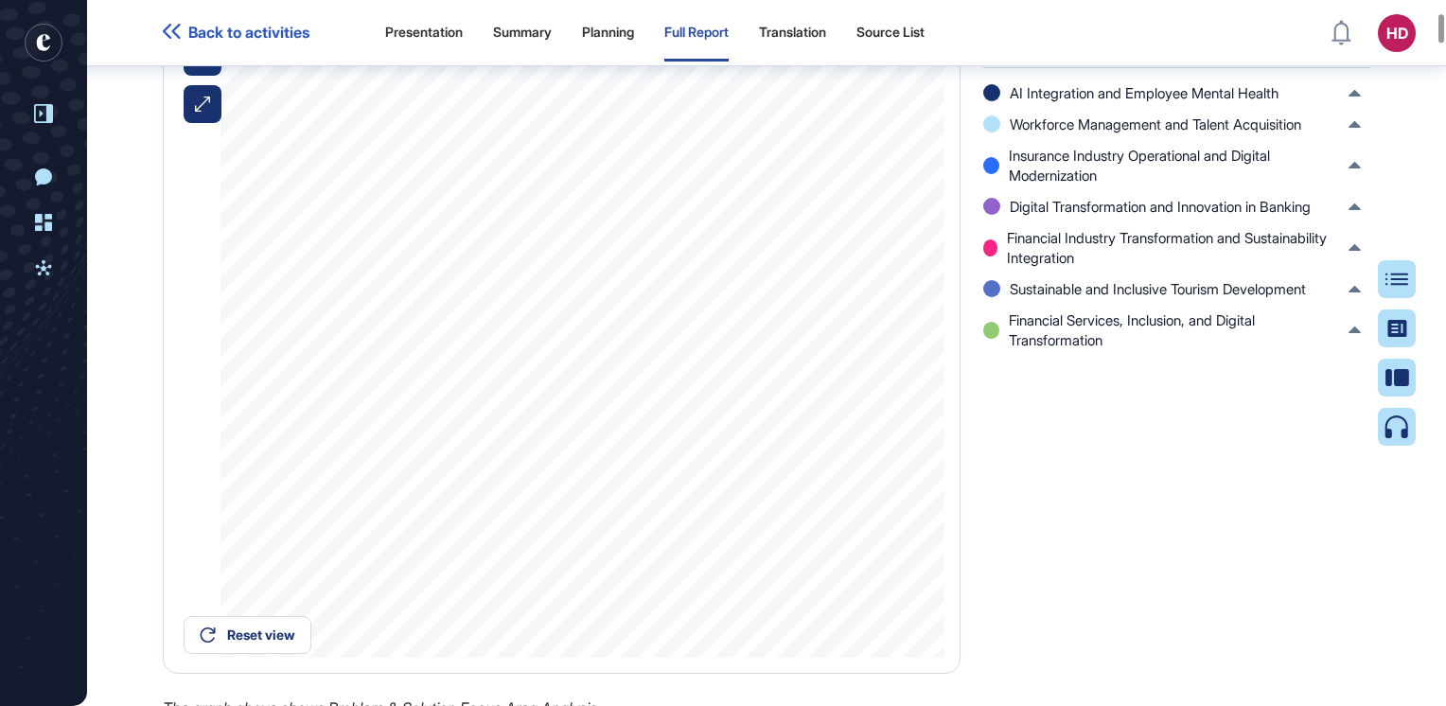
scroll to position [1712, 0]
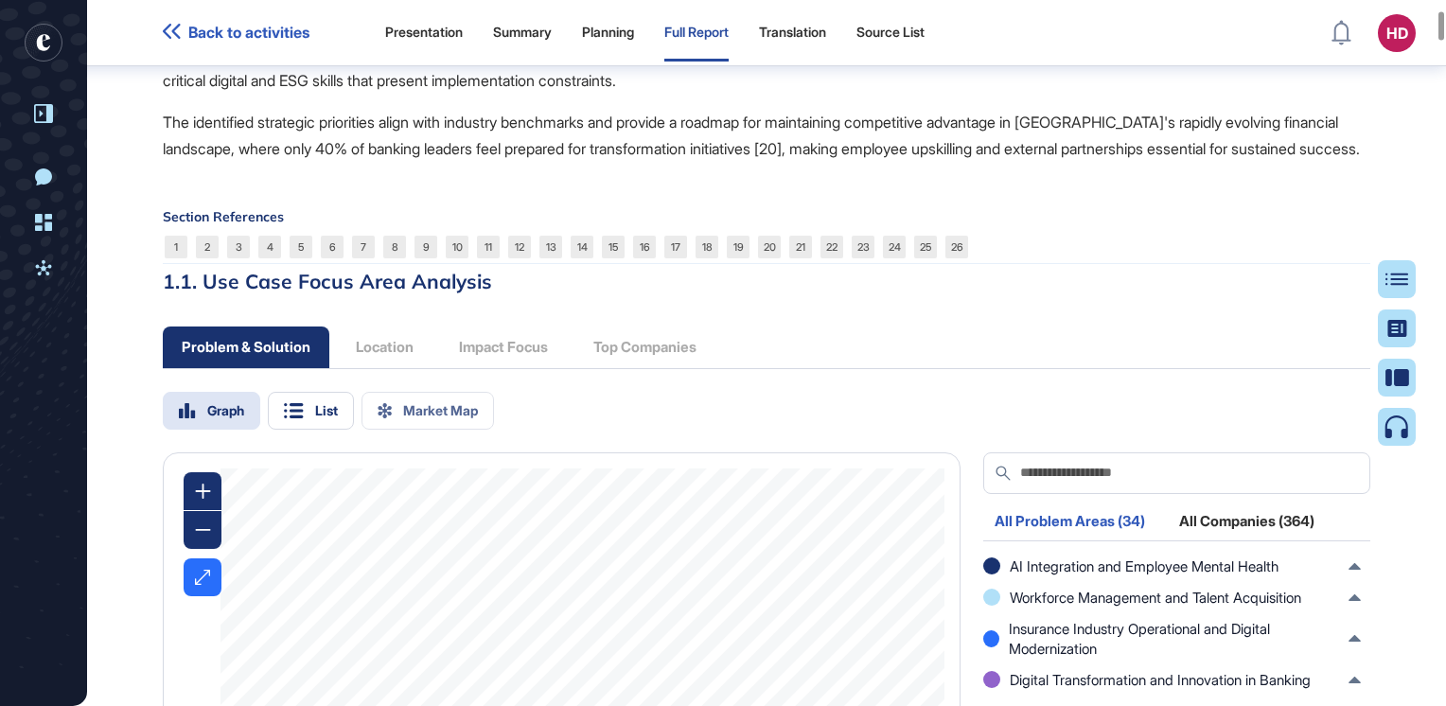
click at [204, 570] on icon at bounding box center [202, 577] width 15 height 15
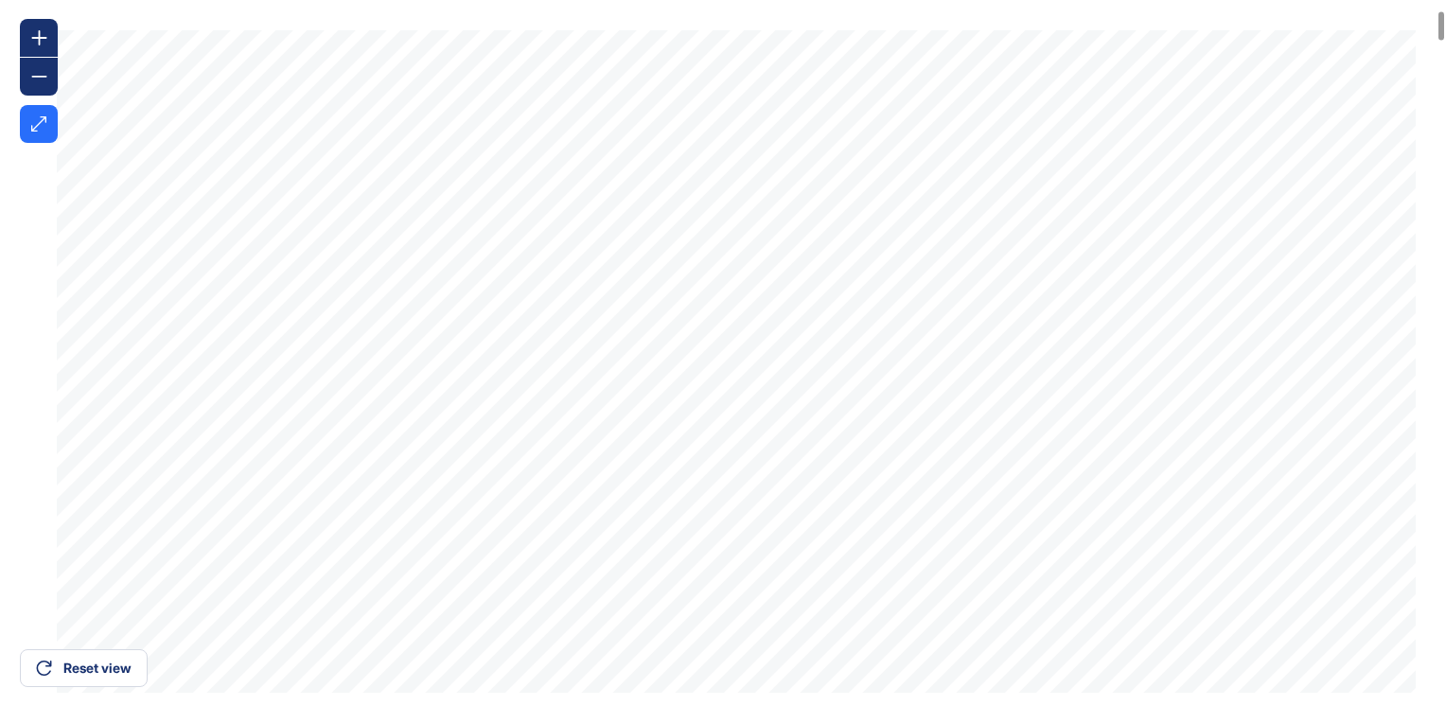
click at [33, 123] on icon at bounding box center [38, 123] width 15 height 15
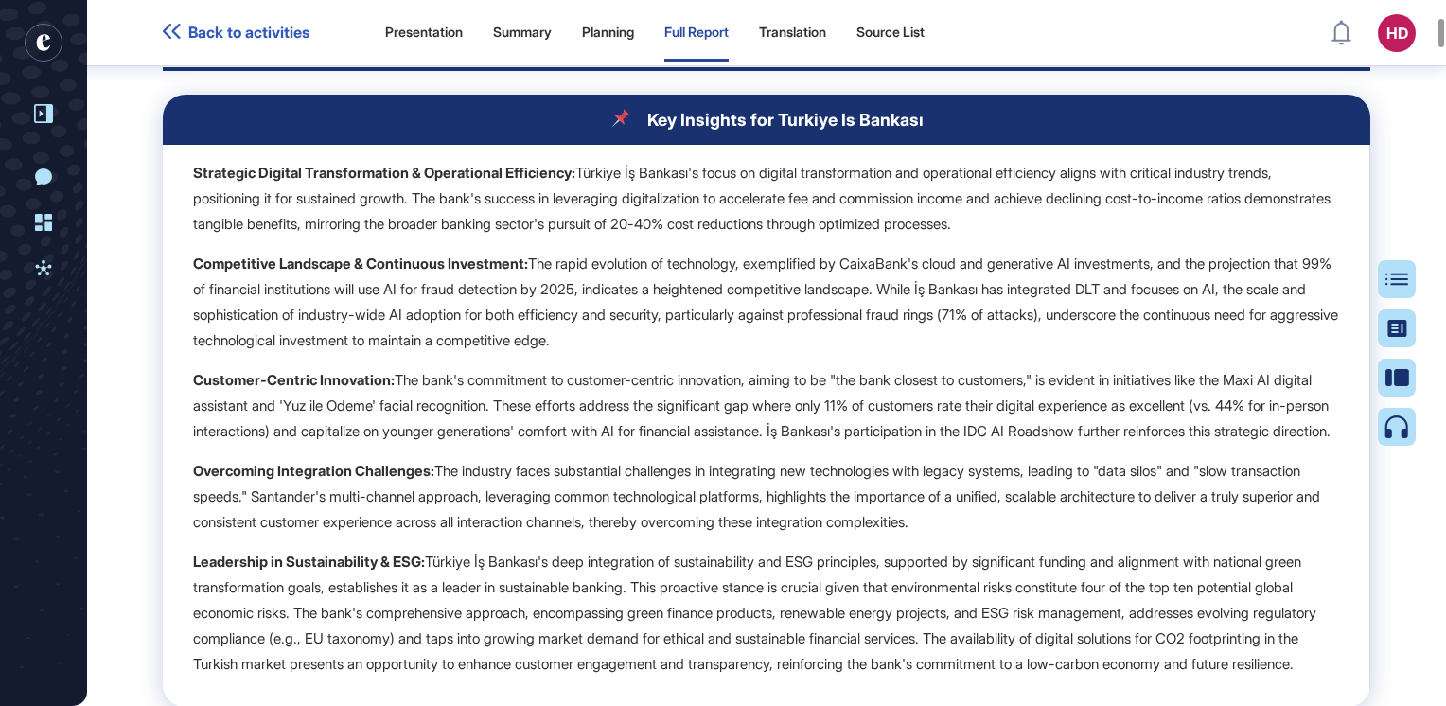
scroll to position [2848, 0]
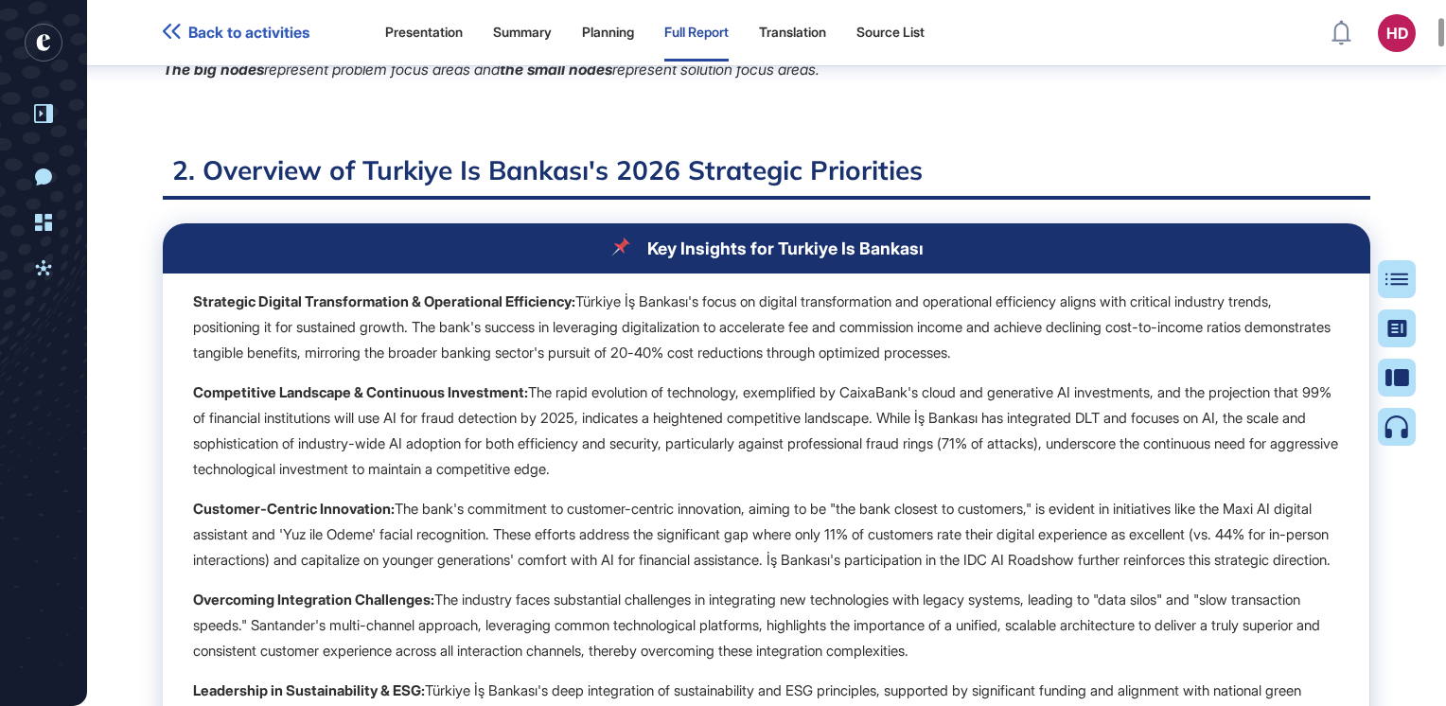
click at [216, 153] on h2 "2. Overview of Turkiye Is Bankası's 2026 Strategic Priorities" at bounding box center [767, 176] width 1208 height 46
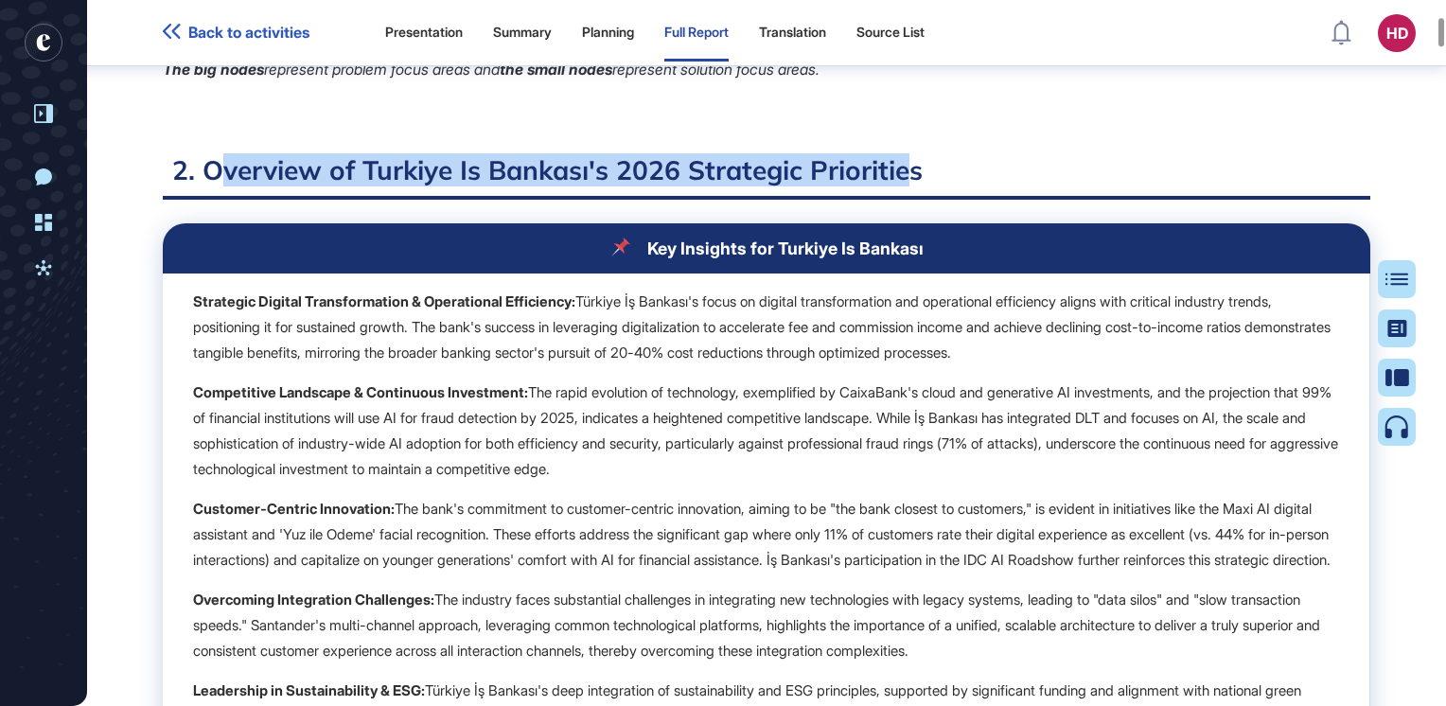
drag, startPoint x: 214, startPoint y: 164, endPoint x: 912, endPoint y: 168, distance: 698.6
click at [912, 168] on h2 "2. Overview of Turkiye Is Bankası's 2026 Strategic Priorities" at bounding box center [767, 176] width 1208 height 46
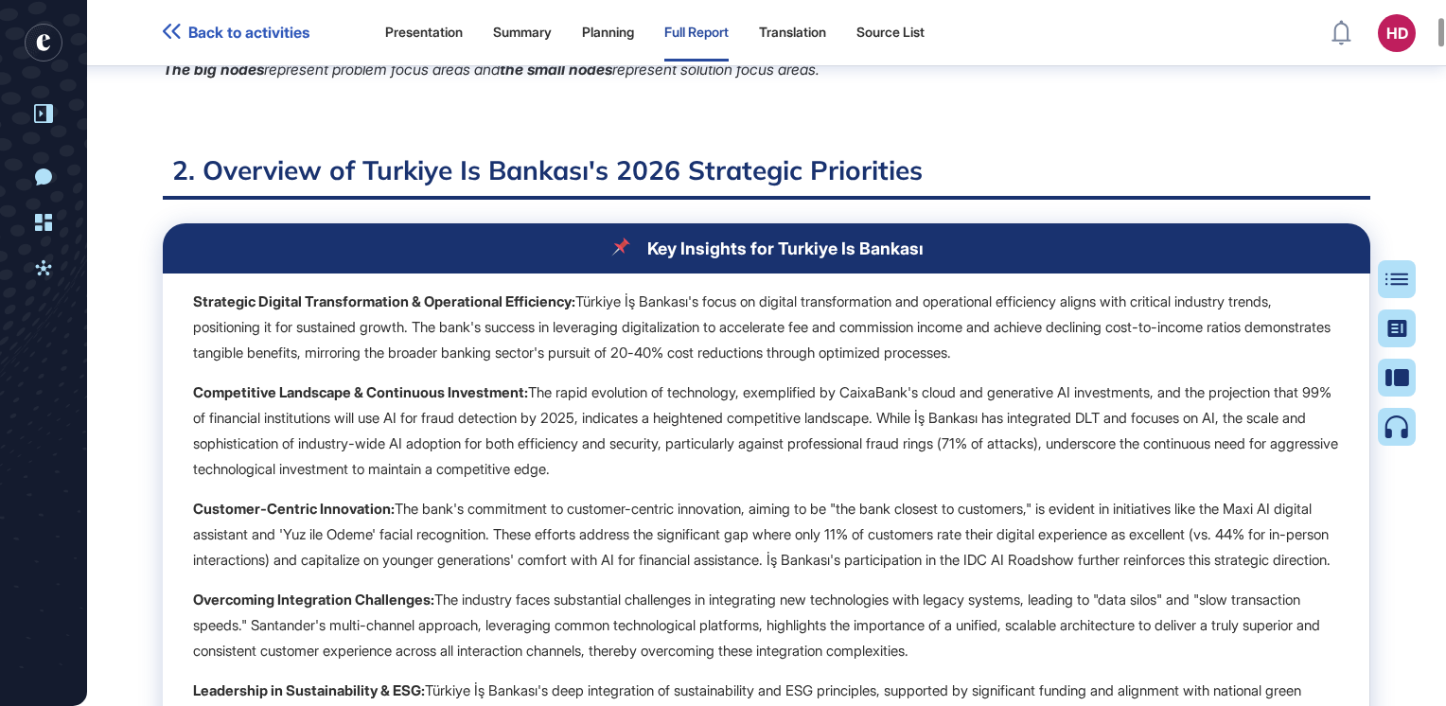
drag, startPoint x: 912, startPoint y: 168, endPoint x: 674, endPoint y: 251, distance: 252.4
click at [753, 274] on td "Strategic Digital Transformation & Operational Efficiency: Türkiye İş Bankası's…" at bounding box center [767, 555] width 1208 height 562
drag, startPoint x: 669, startPoint y: 233, endPoint x: 922, endPoint y: 241, distance: 252.9
click at [922, 241] on div "Key Insights for Turkiye Is Bankası" at bounding box center [766, 249] width 1147 height 20
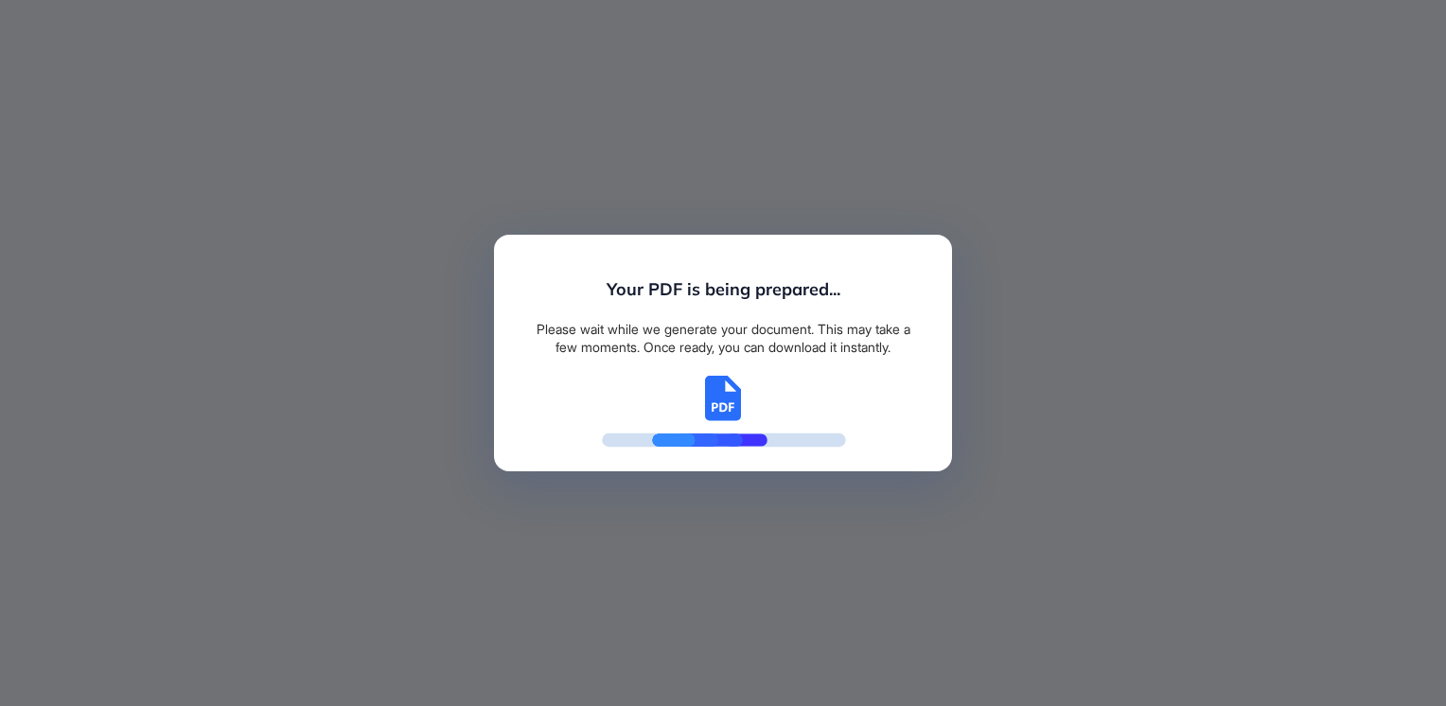
scroll to position [9, 0]
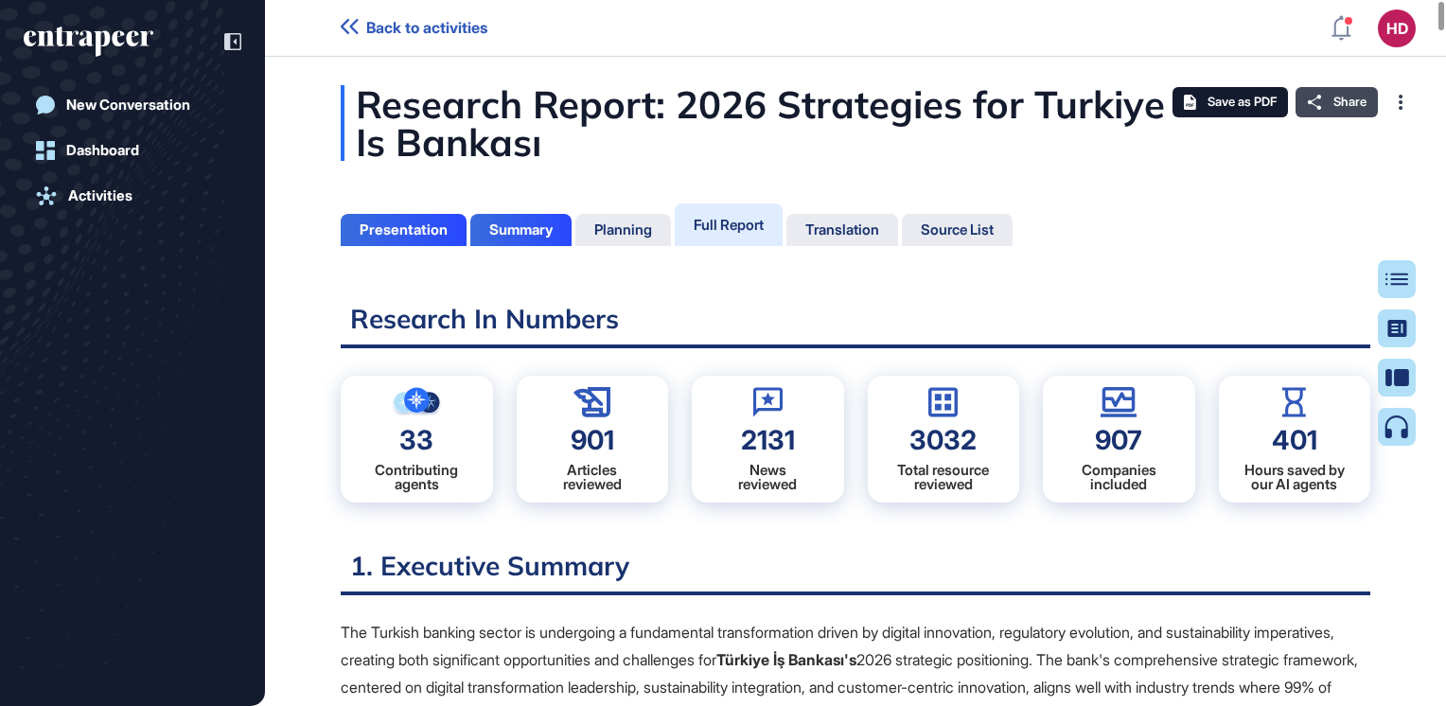
click at [1348, 104] on span "Share" at bounding box center [1350, 102] width 33 height 15
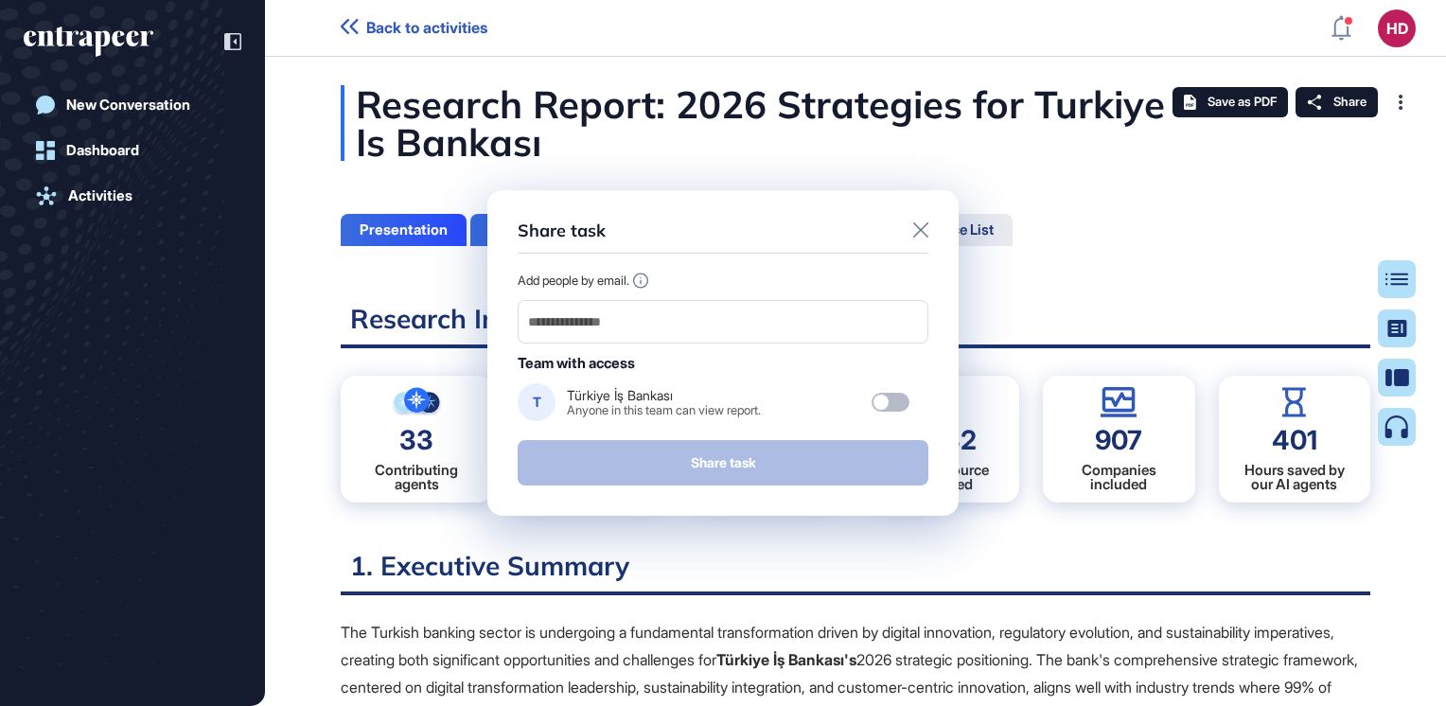
click at [923, 229] on icon at bounding box center [920, 229] width 15 height 15
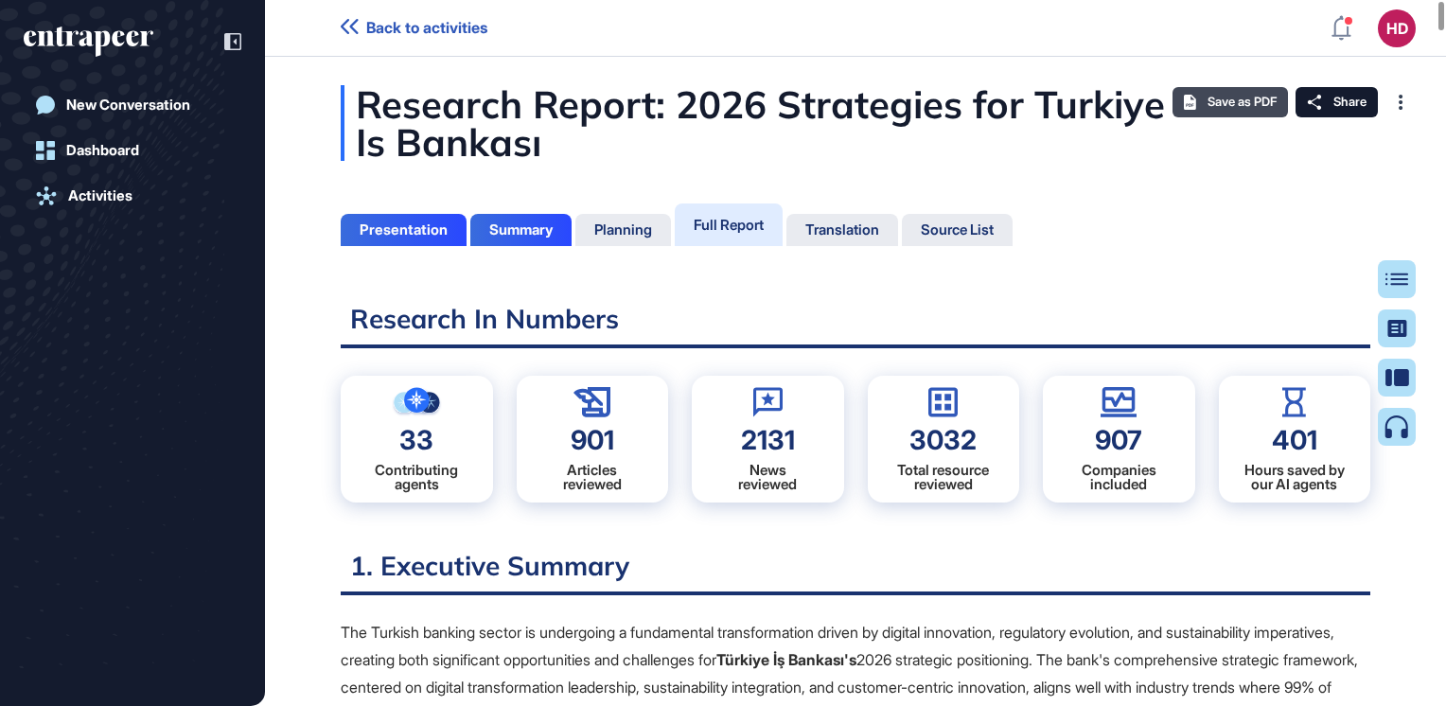
click at [1214, 102] on span "Save as PDF" at bounding box center [1242, 102] width 69 height 15
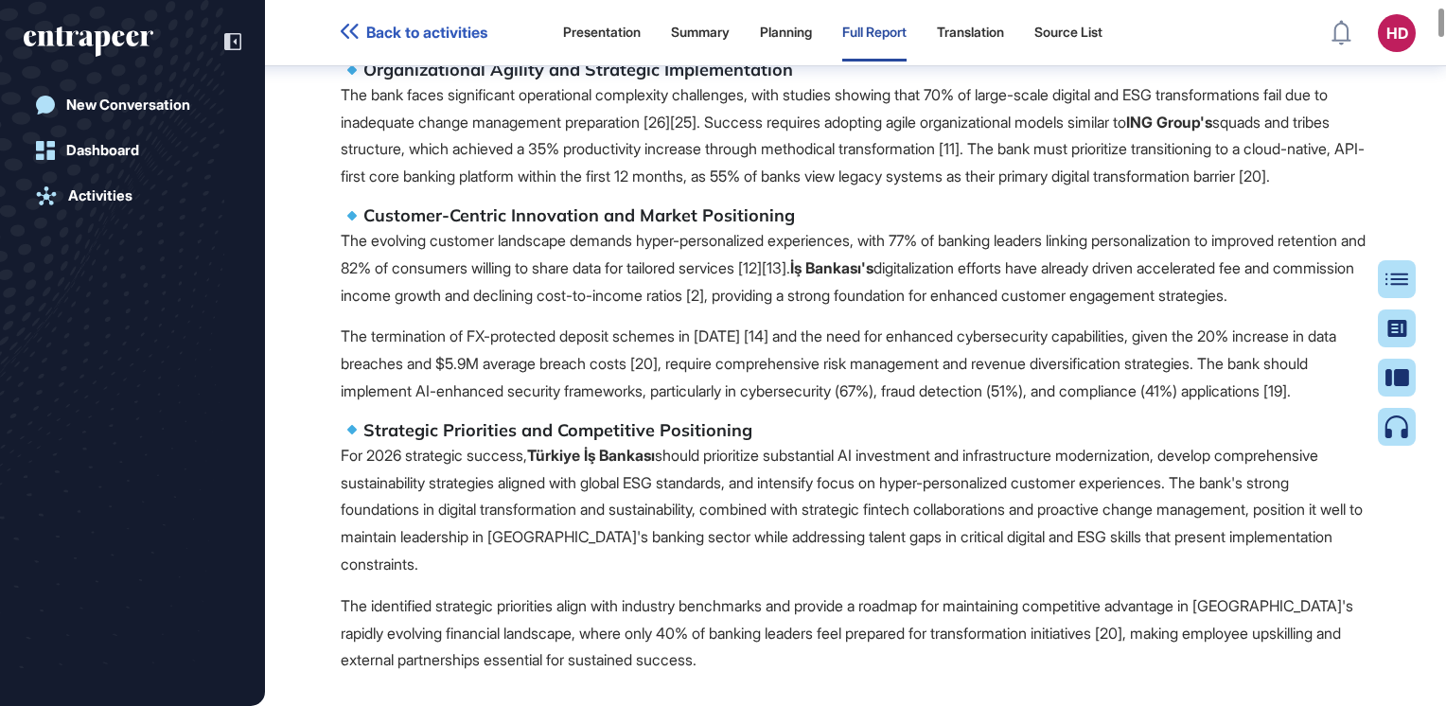
scroll to position [1523, 0]
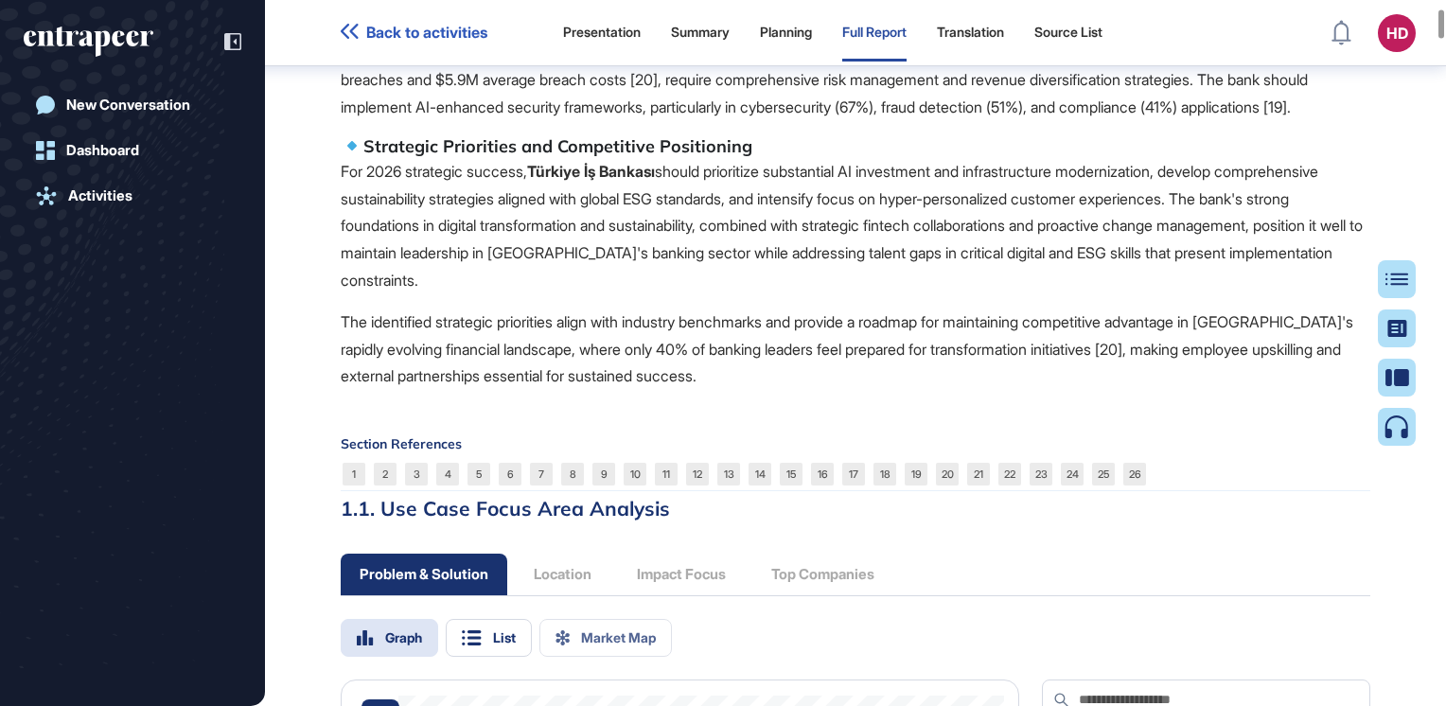
drag, startPoint x: 375, startPoint y: 279, endPoint x: 819, endPoint y: 288, distance: 444.0
click at [819, 158] on h5 "Strategic Priorities and Competitive Positioning" at bounding box center [856, 146] width 1030 height 23
drag, startPoint x: 819, startPoint y: 288, endPoint x: 717, endPoint y: 286, distance: 102.2
drag, startPoint x: 717, startPoint y: 286, endPoint x: 548, endPoint y: 290, distance: 168.5
click at [548, 158] on h5 "Strategic Priorities and Competitive Positioning" at bounding box center [856, 146] width 1030 height 23
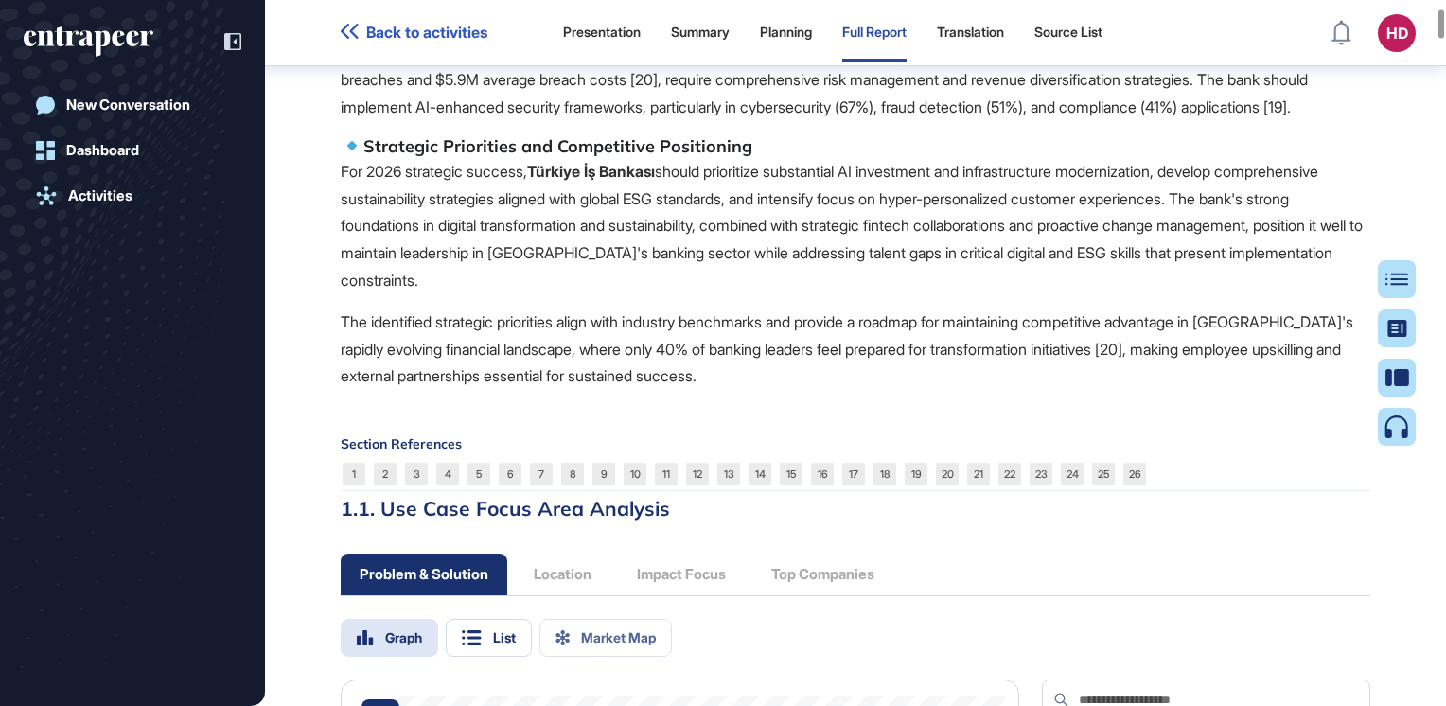
click at [456, 158] on h5 "Strategic Priorities and Competitive Positioning" at bounding box center [856, 146] width 1030 height 23
drag, startPoint x: 370, startPoint y: 278, endPoint x: 748, endPoint y: 286, distance: 377.8
click at [748, 158] on h5 "Strategic Priorities and Competitive Positioning" at bounding box center [856, 146] width 1030 height 23
copy h5 "Strategic Priorities and Competitive Positioning"
click at [585, 294] on p "For 2026 strategic success, Türkiye İş Bankası should prioritize substantial AI…" at bounding box center [856, 226] width 1030 height 136
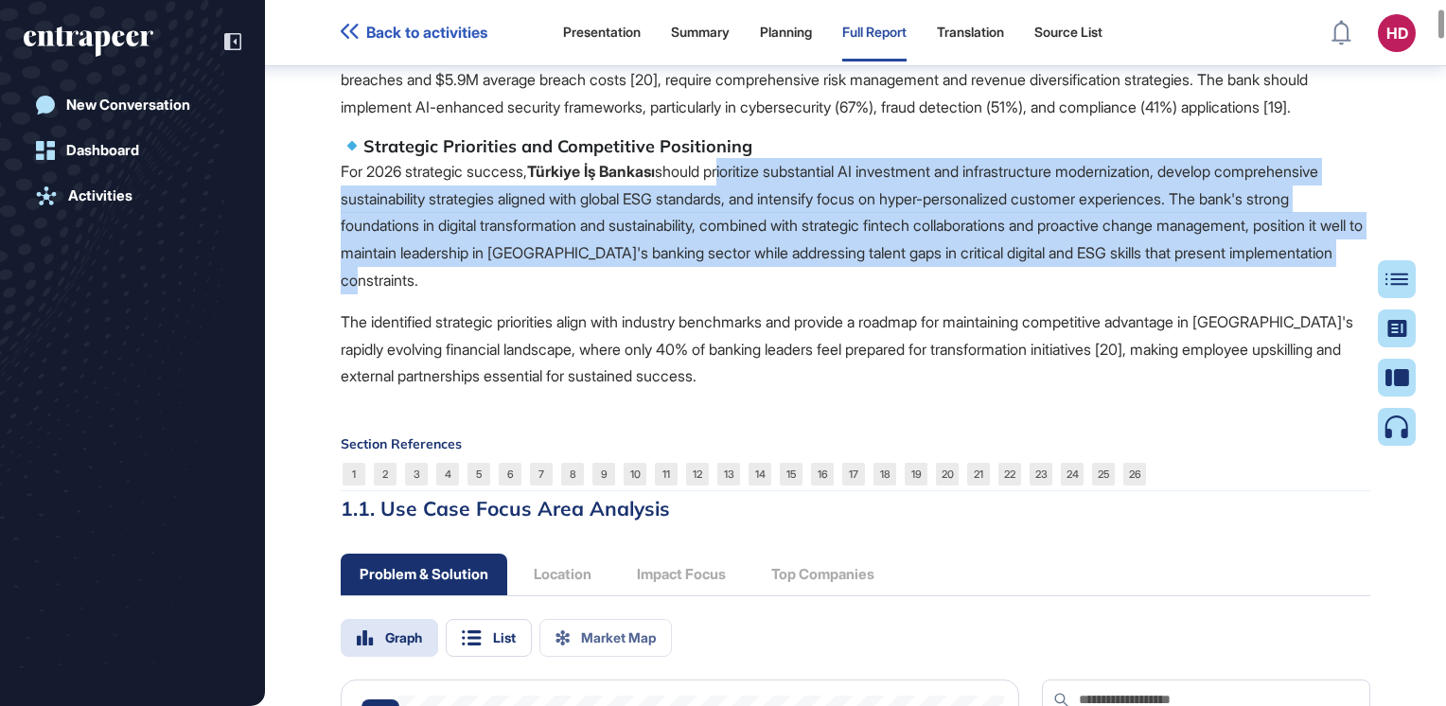
drag, startPoint x: 742, startPoint y: 309, endPoint x: 1028, endPoint y: 421, distance: 307.3
click at [1028, 294] on p "For 2026 strategic success, Türkiye İş Bankası should prioritize substantial AI…" at bounding box center [856, 226] width 1030 height 136
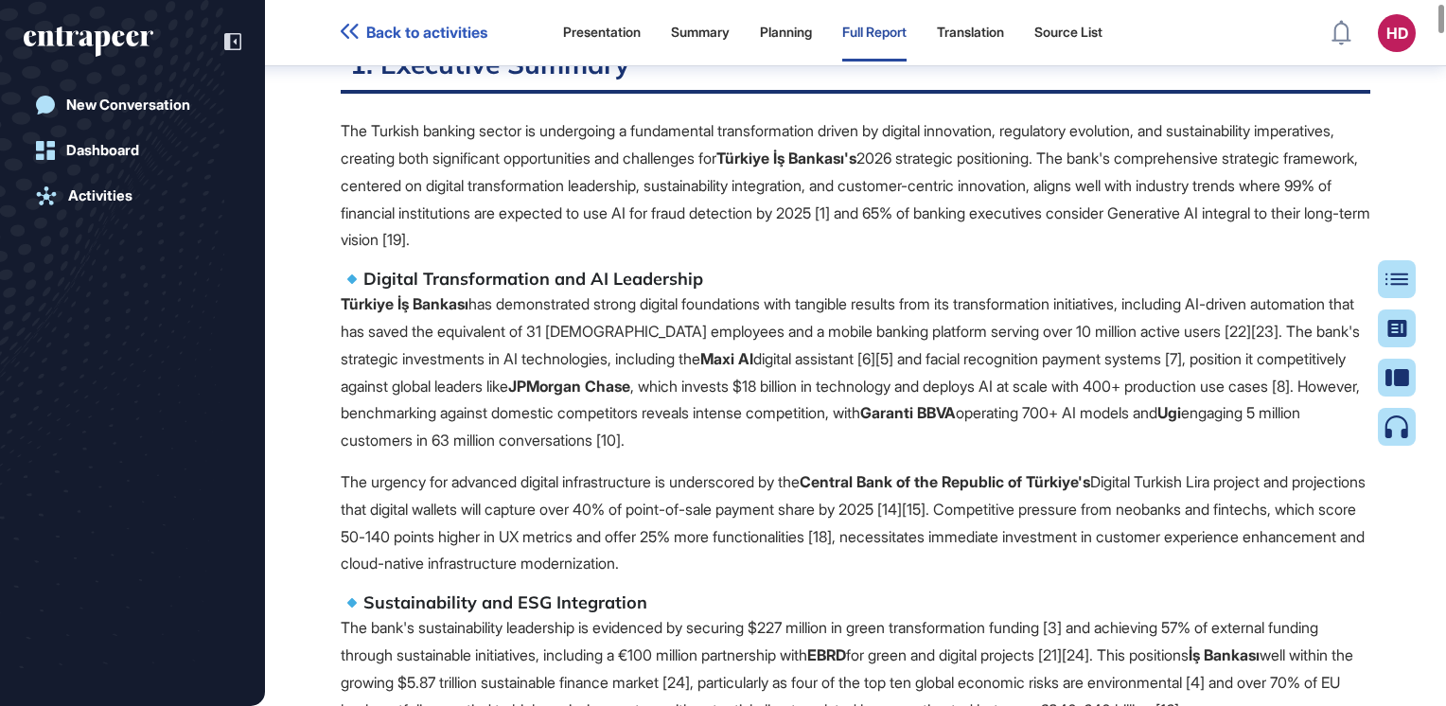
scroll to position [576, 0]
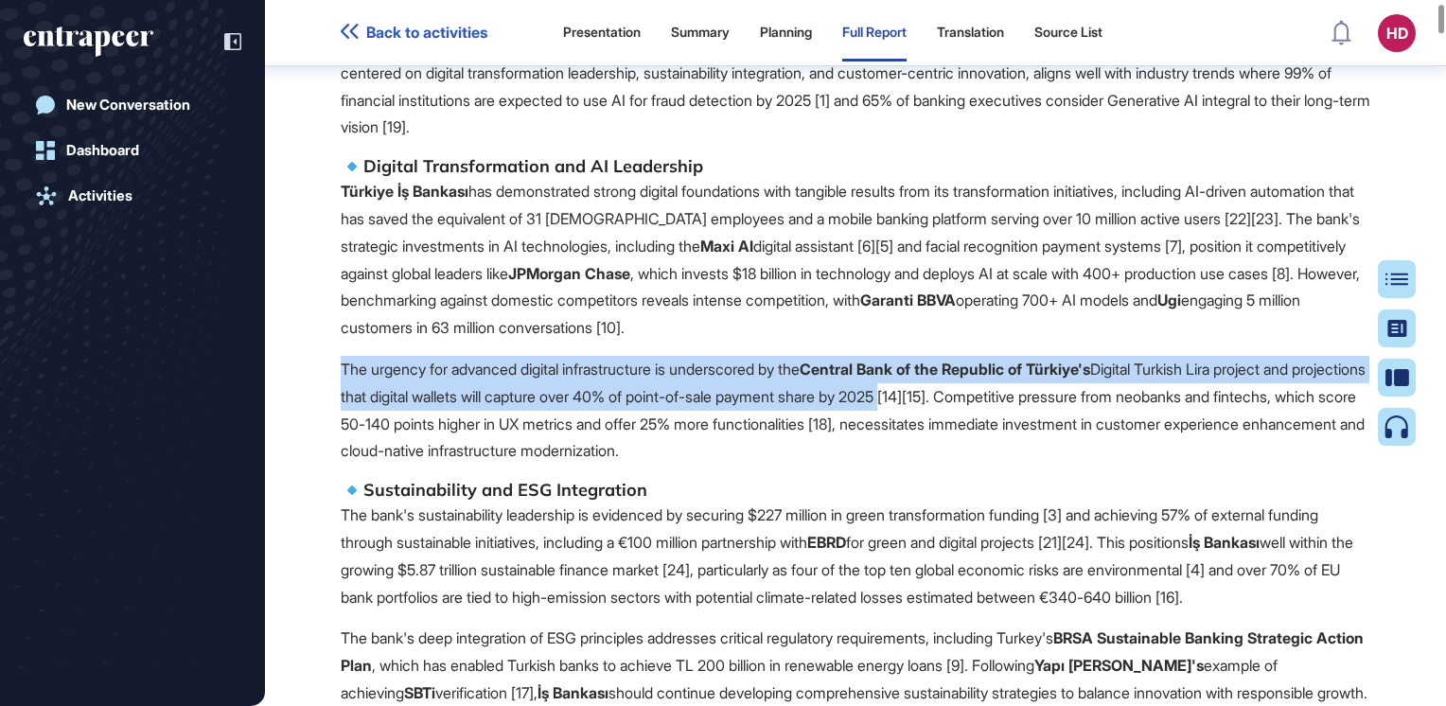
drag, startPoint x: 344, startPoint y: 366, endPoint x: 996, endPoint y: 403, distance: 653.2
click at [996, 403] on p "The urgency for advanced digital infrastructure is underscored by the Central B…" at bounding box center [856, 410] width 1030 height 109
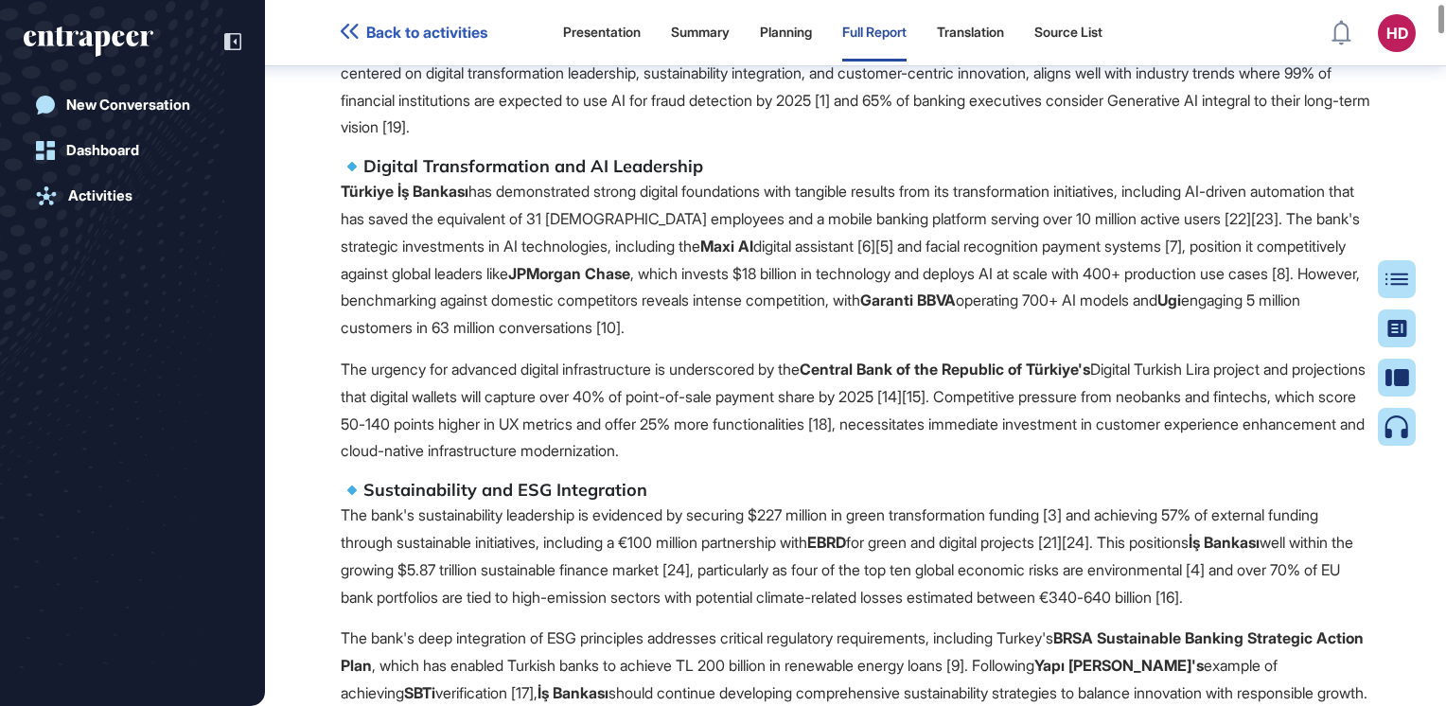
click at [843, 517] on p "The bank's sustainability leadership is evidenced by securing $227 million in g…" at bounding box center [856, 556] width 1030 height 109
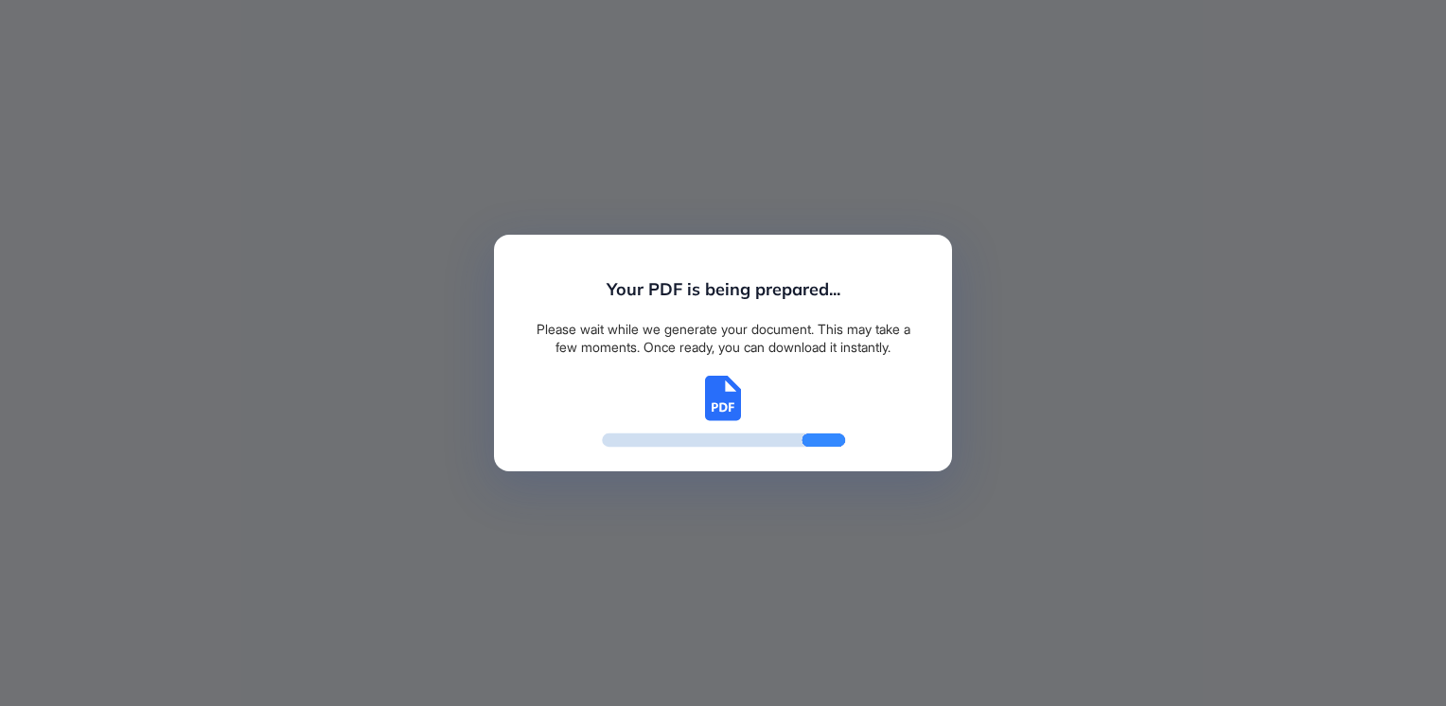
scroll to position [9, 0]
